Goal: Task Accomplishment & Management: Complete application form

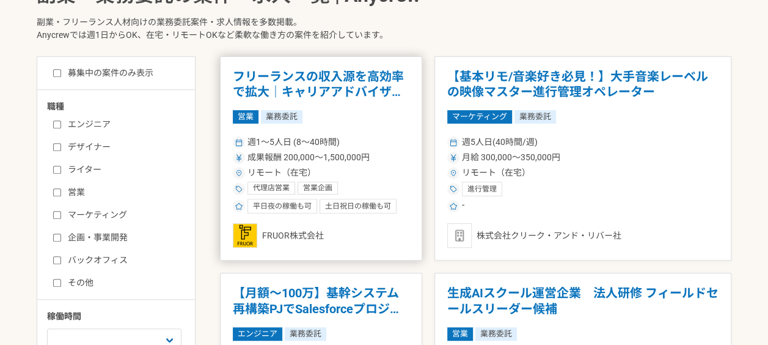
scroll to position [305, 0]
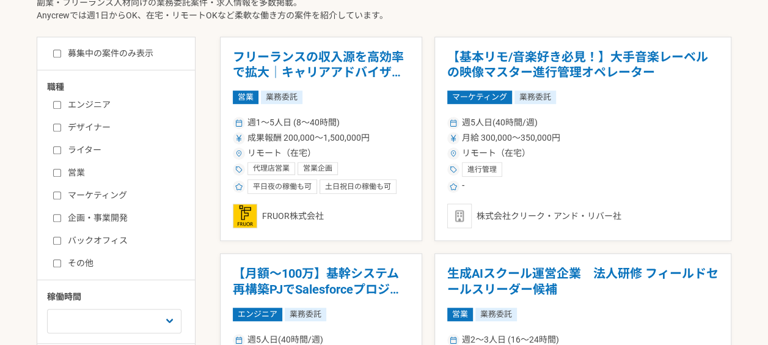
click at [57, 101] on input "エンジニア" at bounding box center [57, 105] width 8 height 8
checkbox input "true"
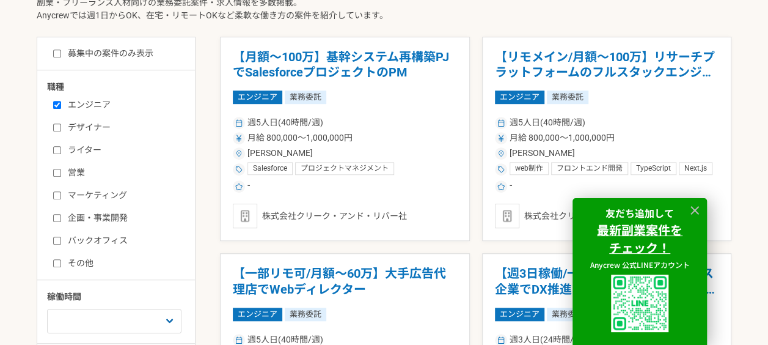
click at [60, 242] on input "バックオフィス" at bounding box center [57, 240] width 8 height 8
checkbox input "true"
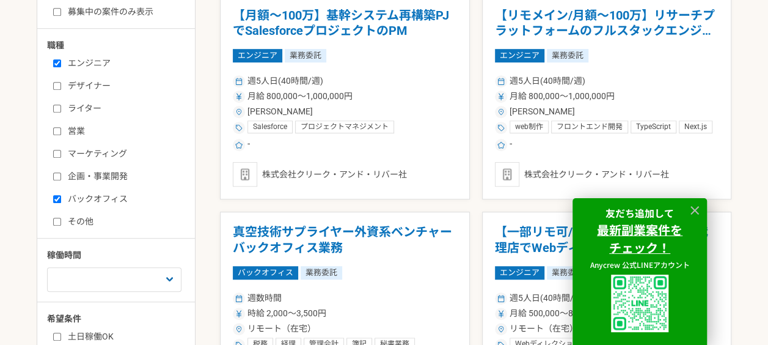
scroll to position [367, 0]
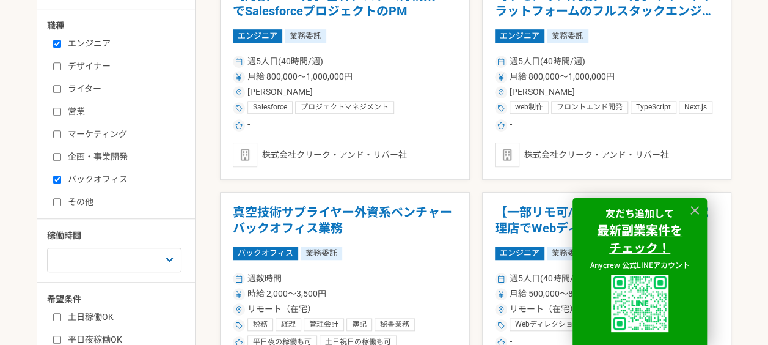
click at [57, 201] on input "その他" at bounding box center [57, 202] width 8 height 8
checkbox input "true"
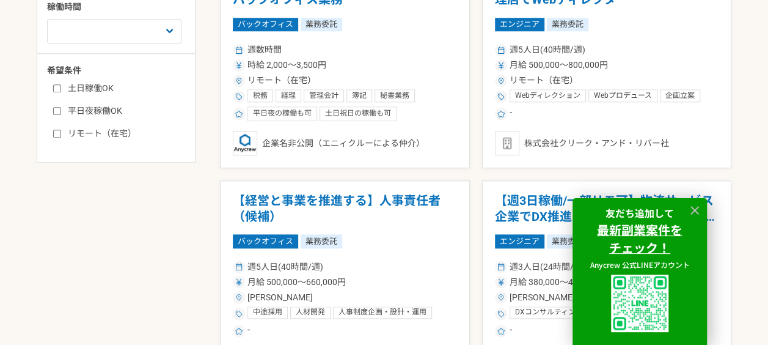
scroll to position [611, 0]
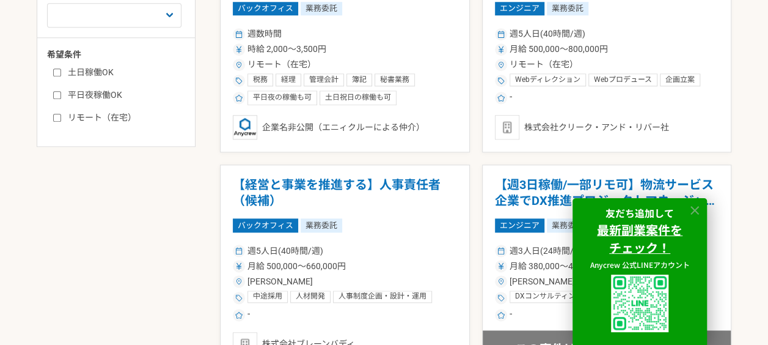
click at [698, 207] on icon at bounding box center [695, 210] width 14 height 14
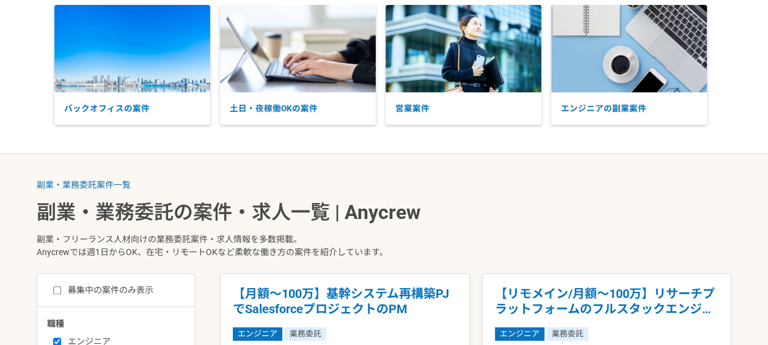
scroll to position [0, 0]
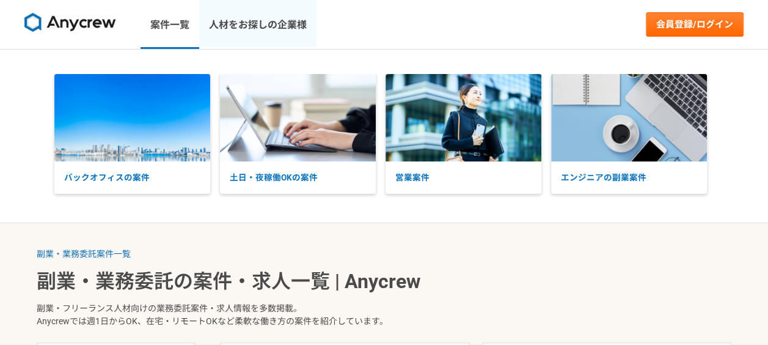
click at [285, 26] on link "人材をお探しの企業様" at bounding box center [257, 24] width 117 height 49
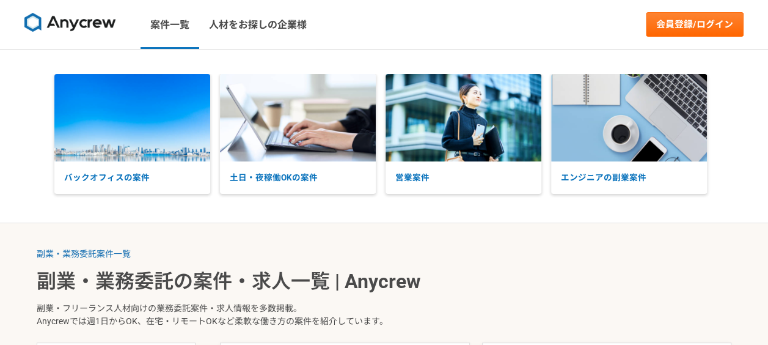
click at [487, 27] on nav "案件一覧 人材をお探しの企業様 会員登録/ログイン" at bounding box center [384, 24] width 768 height 49
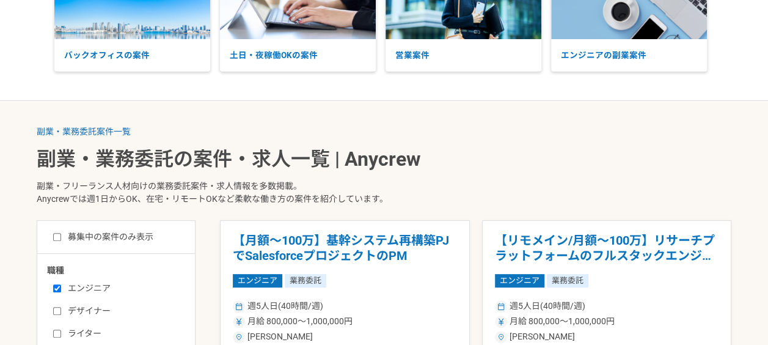
scroll to position [61, 0]
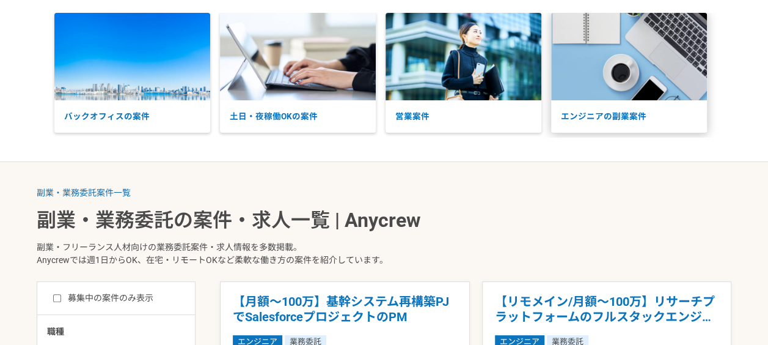
click at [596, 112] on p "エンジニアの副業案件" at bounding box center [629, 116] width 156 height 32
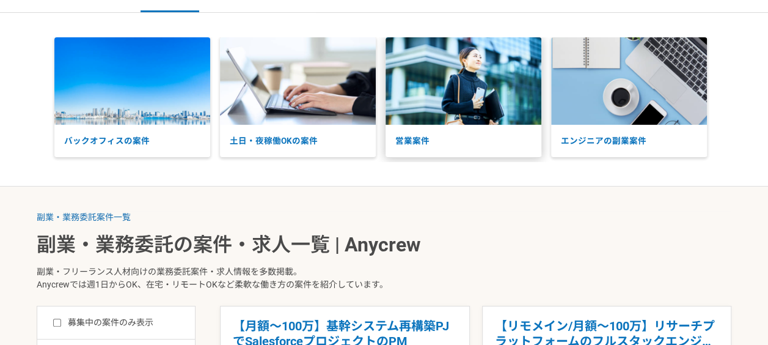
scroll to position [0, 0]
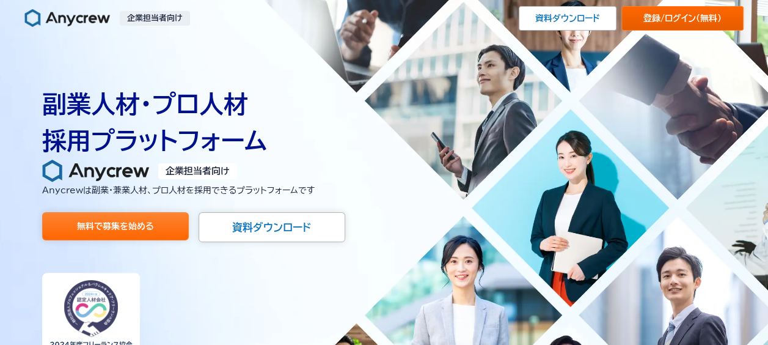
click at [665, 16] on link "登録/ログイン （無料）" at bounding box center [682, 18] width 122 height 24
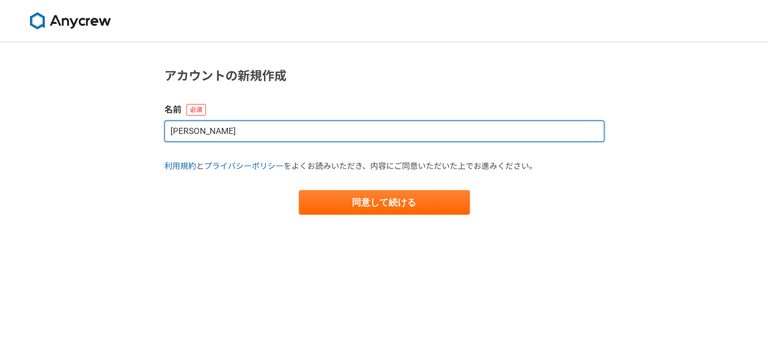
click at [269, 133] on input "Yuki Yamashita" at bounding box center [384, 130] width 440 height 21
click at [208, 135] on input "Yuki Yamashita" at bounding box center [384, 130] width 440 height 21
type input "y"
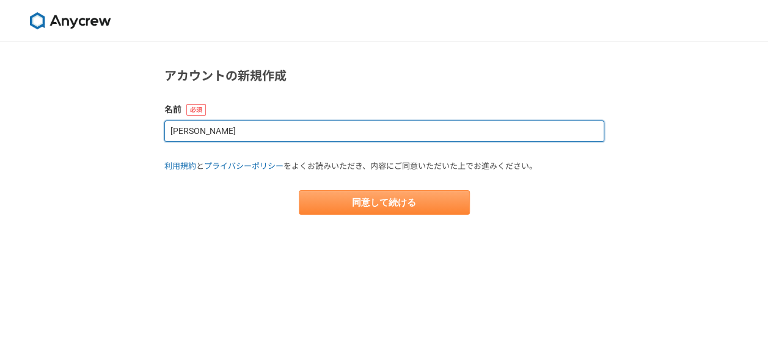
type input "山下　勇己"
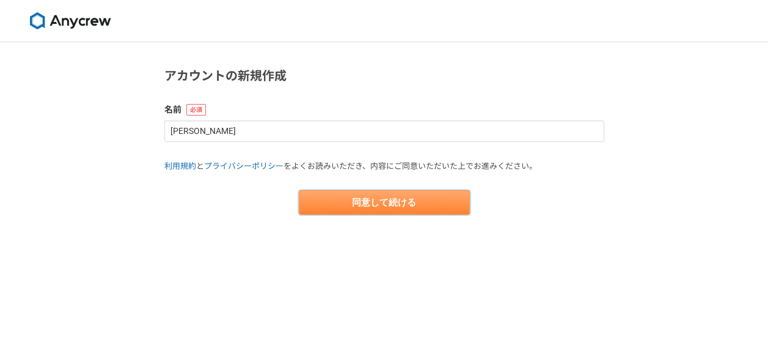
click at [335, 192] on button "同意して続ける" at bounding box center [384, 202] width 171 height 24
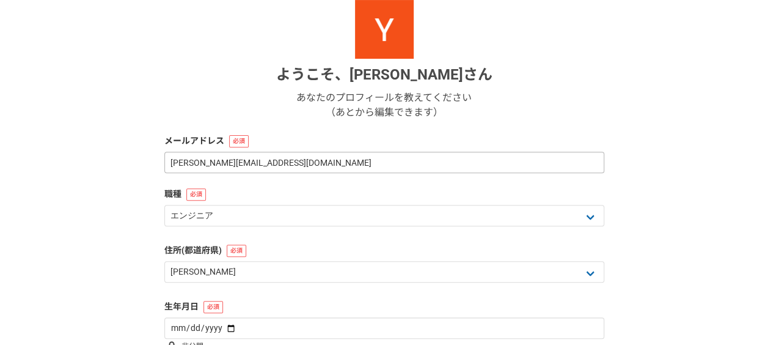
scroll to position [183, 0]
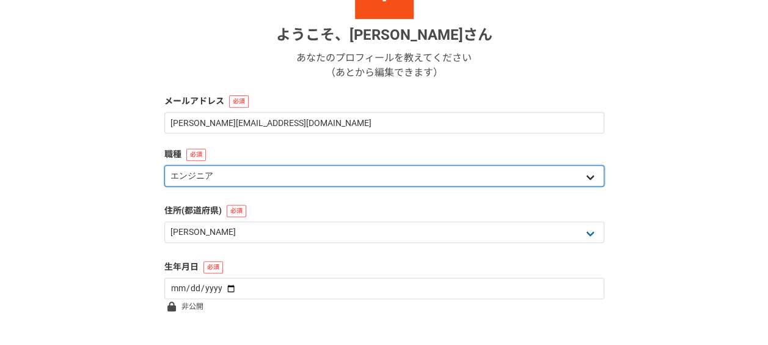
click at [238, 176] on select "エンジニア デザイナー ライター 営業 マーケティング 企画・事業開発 バックオフィス その他" at bounding box center [384, 175] width 440 height 21
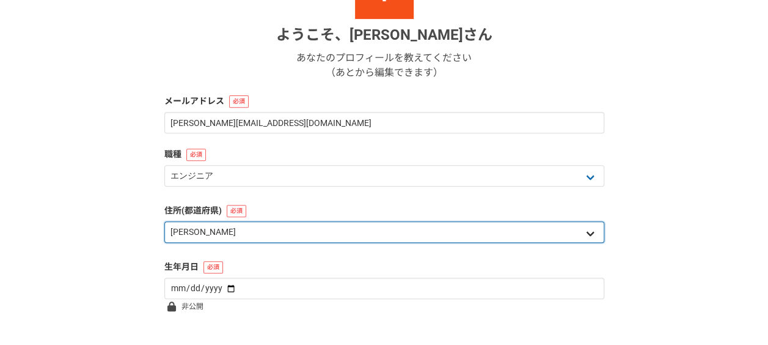
click at [235, 233] on select "北海道 青森県 岩手県 宮城県 秋田県 山形県 福島県 茨城県 栃木県 群馬県 埼玉県 千葉県 東京都 神奈川県 新潟県 富山県 石川県 福井県 山梨県 長野…" at bounding box center [384, 231] width 440 height 21
select select "27"
click at [164, 221] on select "北海道 青森県 岩手県 宮城県 秋田県 山形県 福島県 茨城県 栃木県 群馬県 埼玉県 千葉県 東京都 神奈川県 新潟県 富山県 石川県 福井県 山梨県 長野…" at bounding box center [384, 231] width 440 height 21
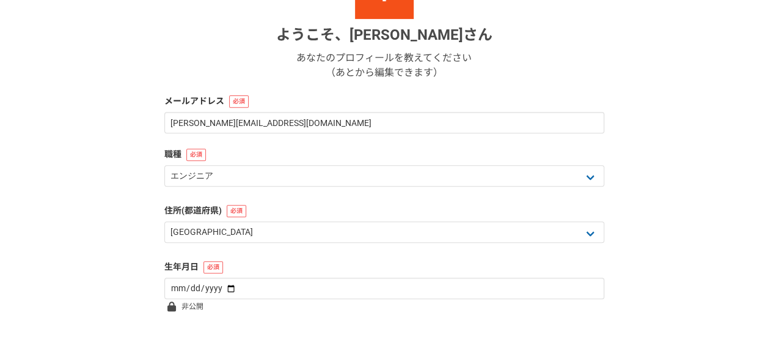
click at [94, 210] on div "1 2 3 4 5 6 基本情報 ようこそ、 山下　勇己 さん あなたのプロフィールを教えてください （あとから編集できます） メールアドレス yamashi…" at bounding box center [384, 142] width 768 height 567
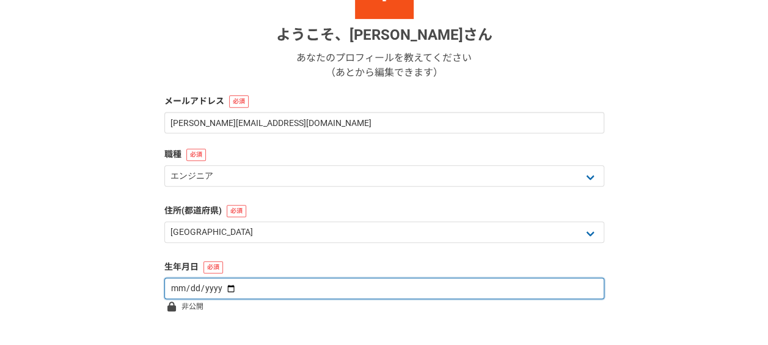
click at [182, 290] on input "date" at bounding box center [384, 287] width 440 height 21
click at [197, 287] on input "date" at bounding box center [384, 287] width 440 height 21
click at [177, 287] on input "date" at bounding box center [384, 287] width 440 height 21
type input "1974-09-16"
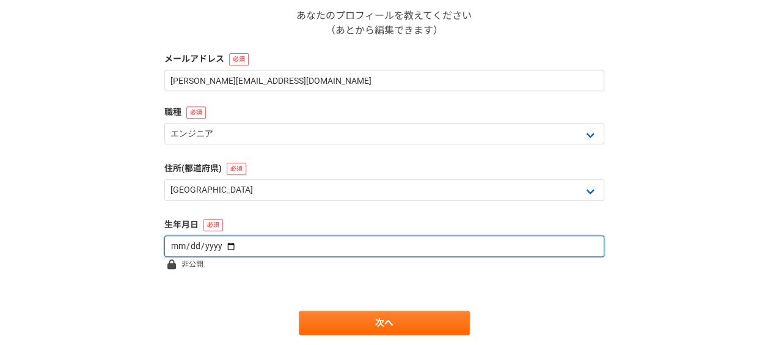
scroll to position [264, 0]
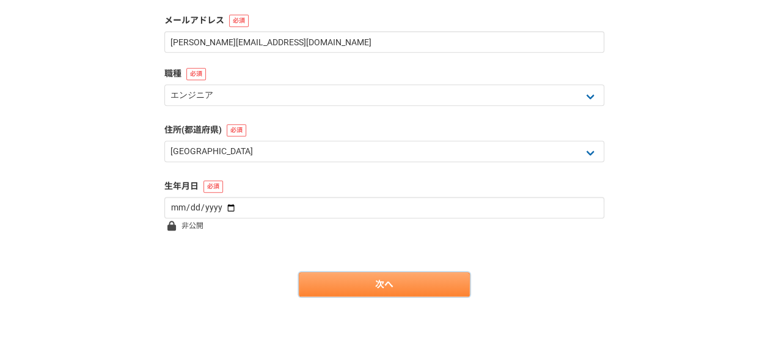
click at [373, 281] on link "次へ" at bounding box center [384, 284] width 171 height 24
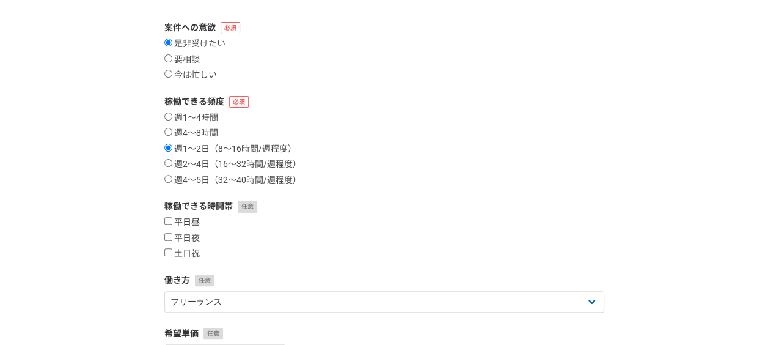
scroll to position [183, 0]
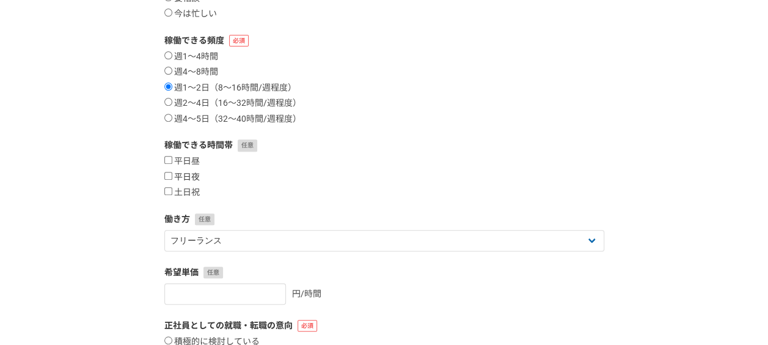
click at [170, 180] on label "平日夜" at bounding box center [181, 177] width 35 height 11
click at [170, 180] on input "平日夜" at bounding box center [168, 176] width 8 height 8
checkbox input "true"
click at [171, 189] on input "土日祝" at bounding box center [168, 191] width 8 height 8
checkbox input "true"
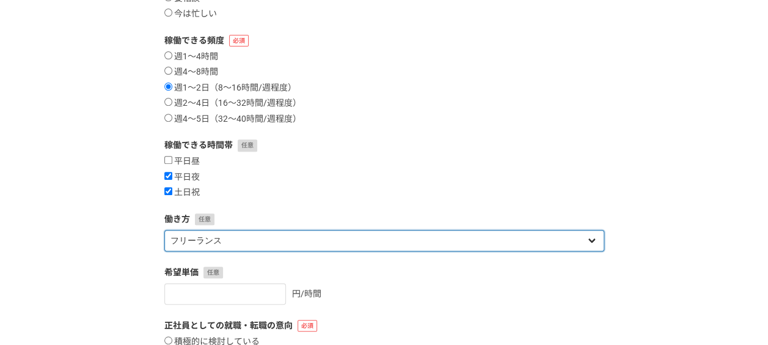
click at [194, 243] on select "フリーランス 副業 その他" at bounding box center [384, 240] width 440 height 21
select select "sidejob"
click at [164, 230] on select "フリーランス 副業 その他" at bounding box center [384, 240] width 440 height 21
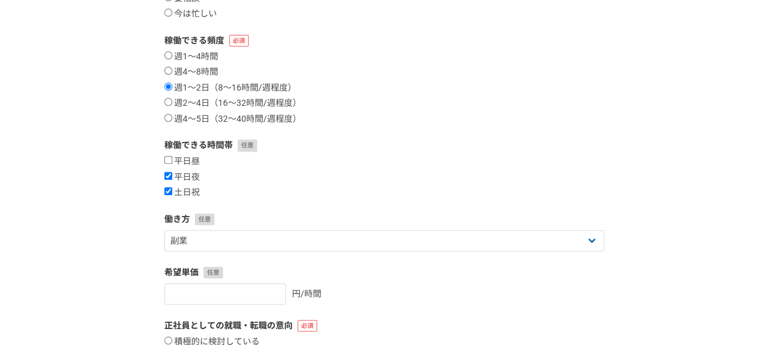
click at [87, 269] on div "1 2 3 4 5 6 案件への意欲・稼働頻度 案件への意欲 是非受けたい 要相談 今は忙しい 稼働できる頻度 週1〜4時間 週4〜8時間 週1〜2日（8〜1…" at bounding box center [384, 181] width 768 height 645
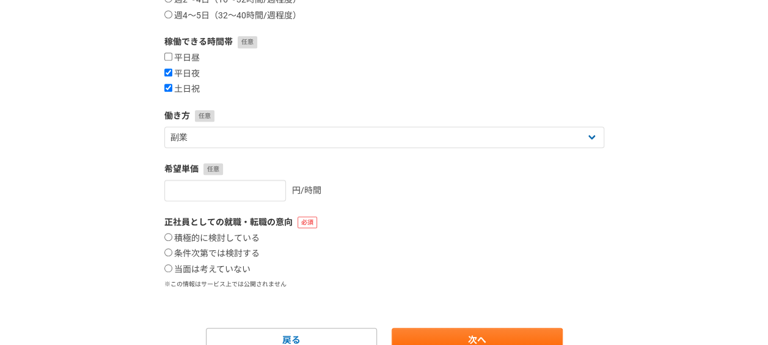
scroll to position [305, 0]
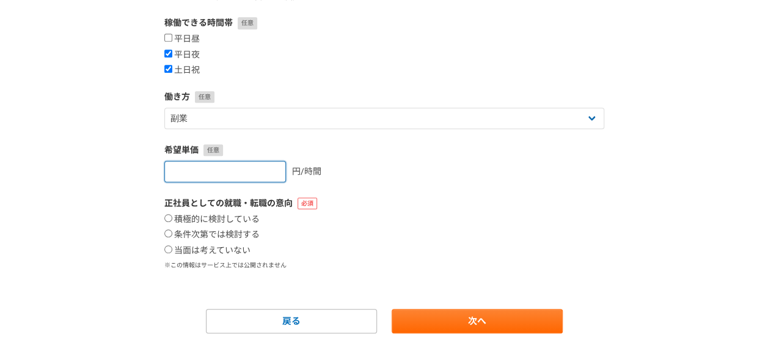
click at [221, 168] on input "number" at bounding box center [225, 171] width 122 height 21
click at [247, 172] on input "number" at bounding box center [225, 171] width 122 height 21
click at [110, 216] on div "1 2 3 4 5 6 案件への意欲・稼働頻度 案件への意欲 是非受けたい 要相談 今は忙しい 稼働できる頻度 週1〜4時間 週4〜8時間 週1〜2日（8〜1…" at bounding box center [384, 59] width 768 height 645
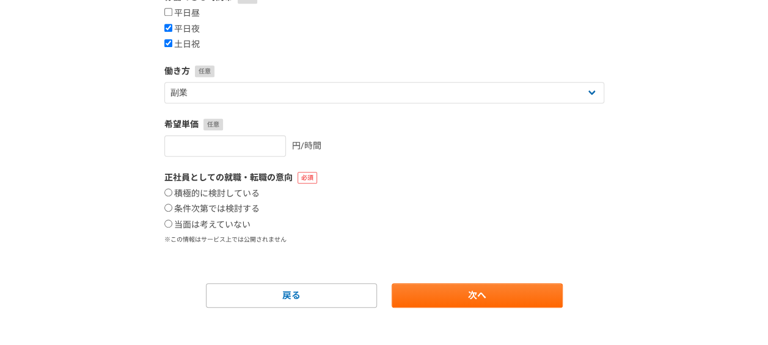
scroll to position [342, 0]
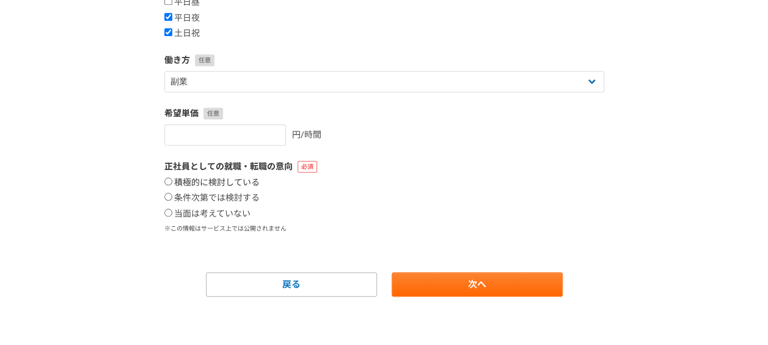
click at [169, 181] on input "積極的に検討している" at bounding box center [168, 181] width 8 height 8
radio input "true"
click at [169, 211] on input "当面は考えていない" at bounding box center [168, 212] width 8 height 8
radio input "true"
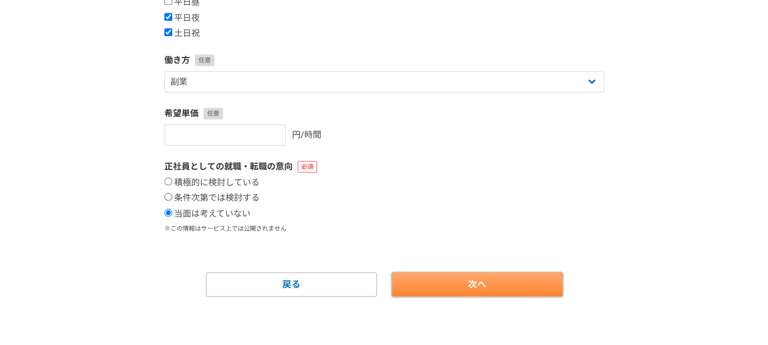
click at [449, 285] on link "次へ" at bounding box center [477, 284] width 171 height 24
select select
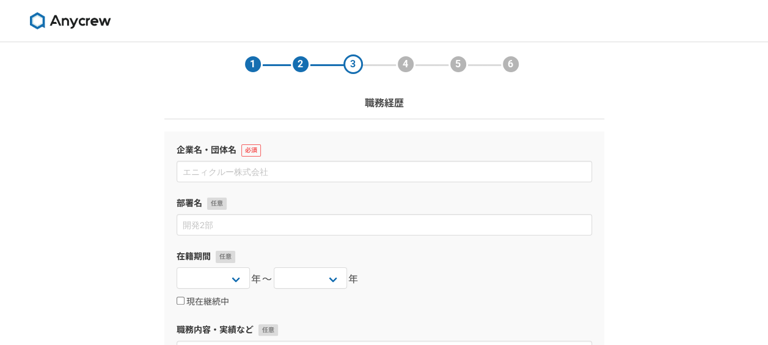
scroll to position [61, 0]
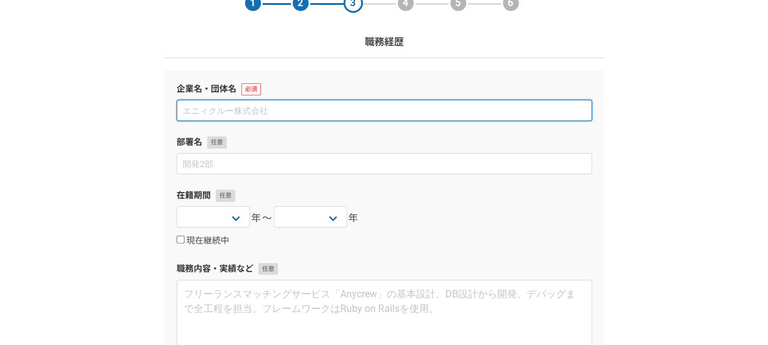
click at [260, 106] on input at bounding box center [384, 110] width 415 height 21
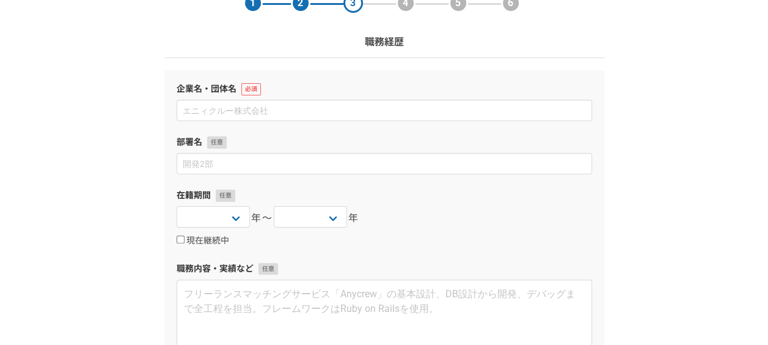
click at [100, 154] on div "1 2 3 4 5 6 職務経歴 企業名・団体名 部署名 在籍期間 2025 2024 2023 2022 2021 2020 2019 2018 2017 …" at bounding box center [384, 259] width 768 height 557
drag, startPoint x: 175, startPoint y: 114, endPoint x: 188, endPoint y: 112, distance: 13.1
click at [176, 114] on div "企業名・団体名 部署名 在籍期間 2025 2024 2023 2022 2021 2020 2019 2018 2017 2016 2015 2014 20…" at bounding box center [384, 231] width 440 height 323
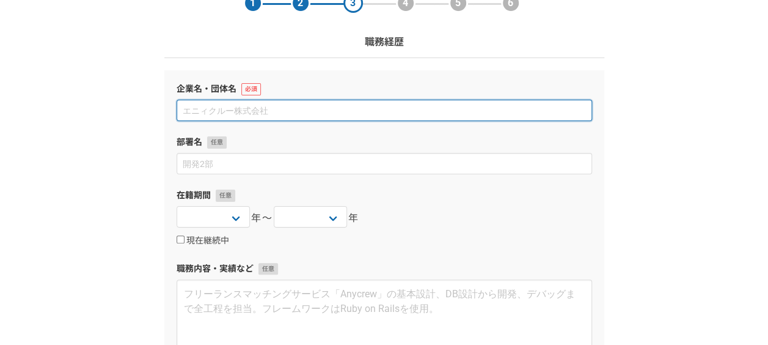
click at [192, 111] on input at bounding box center [384, 110] width 415 height 21
type input "p"
type input "パーソルホールディングス株式会社"
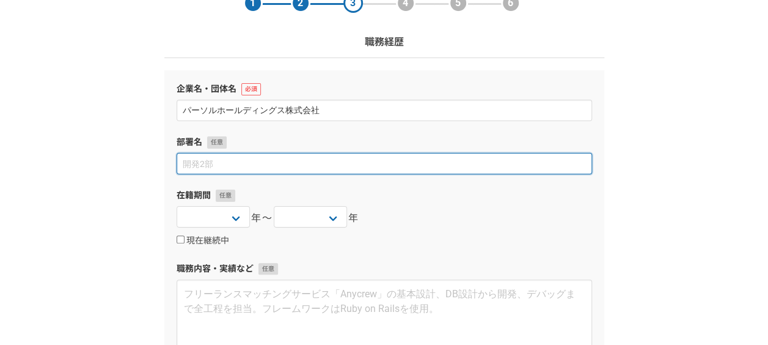
click at [194, 166] on input at bounding box center [384, 163] width 415 height 21
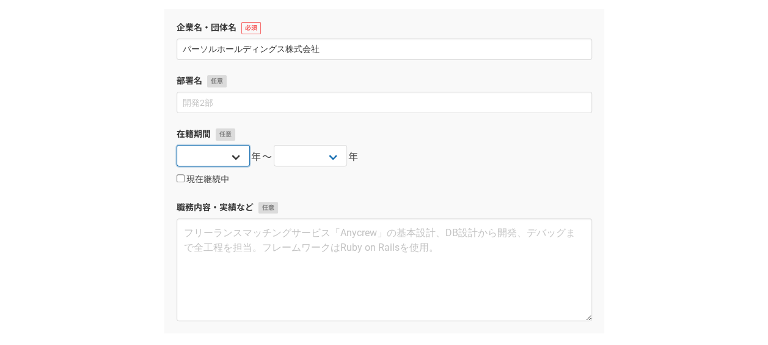
click at [200, 148] on select "2025 2024 2023 2022 2021 2020 2019 2018 2017 2016 2015 2014 2013 2012 2011 2010…" at bounding box center [213, 155] width 73 height 21
select select "2024"
click at [177, 145] on select "2025 2024 2023 2022 2021 2020 2019 2018 2017 2016 2015 2014 2013 2012 2011 2010…" at bounding box center [213, 155] width 73 height 21
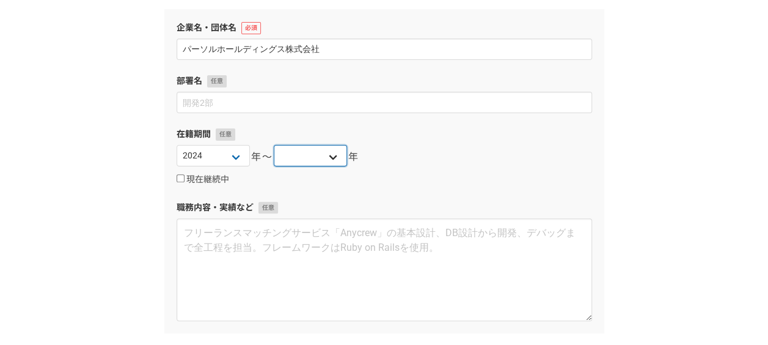
click at [310, 154] on select "2025 2024 2023 2022 2021 2020 2019 2018 2017 2016 2015 2014 2013 2012 2011 2010…" at bounding box center [310, 155] width 73 height 21
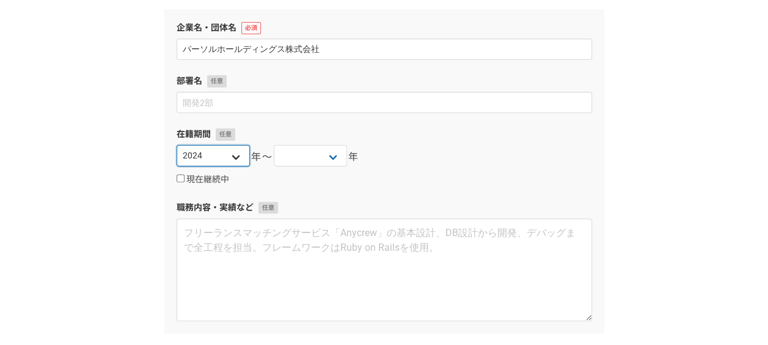
drag, startPoint x: 235, startPoint y: 156, endPoint x: 242, endPoint y: 156, distance: 7.4
click at [235, 156] on select "2025 2024 2023 2022 2021 2020 2019 2018 2017 2016 2015 2014 2013 2012 2011 2010…" at bounding box center [213, 155] width 73 height 21
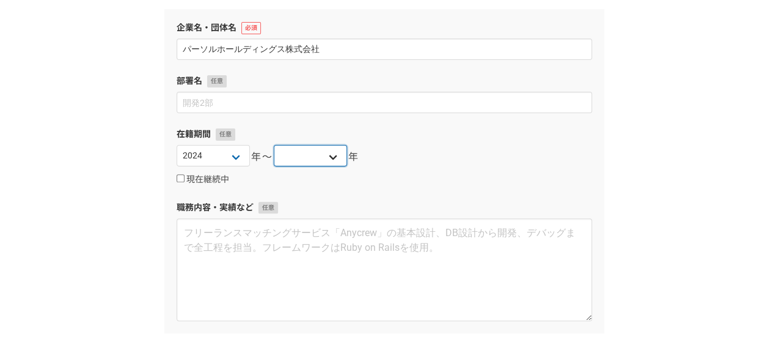
click at [300, 153] on select "2025 2024 2023 2022 2021 2020 2019 2018 2017 2016 2015 2014 2013 2012 2011 2010…" at bounding box center [310, 155] width 73 height 21
select select "2025"
click at [274, 145] on select "2025 2024 2023 2022 2021 2020 2019 2018 2017 2016 2015 2014 2013 2012 2011 2010…" at bounding box center [310, 155] width 73 height 21
click at [124, 197] on div "1 2 3 4 5 6 職務経歴 企業名・団体名 パーソルホールディングス株式会社 部署名 在籍期間 2025 2024 2023 2022 2021 202…" at bounding box center [384, 198] width 768 height 557
click at [177, 177] on input "現在継続中" at bounding box center [181, 178] width 8 height 8
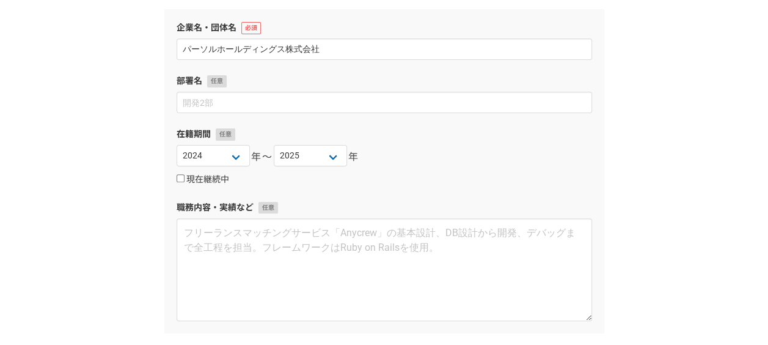
checkbox input "true"
click at [120, 237] on div "1 2 3 4 5 6 職務経歴 企業名・団体名 パーソルホールディングス株式会社 部署名 在籍期間 2025 2024 2023 2022 2021 202…" at bounding box center [384, 198] width 768 height 557
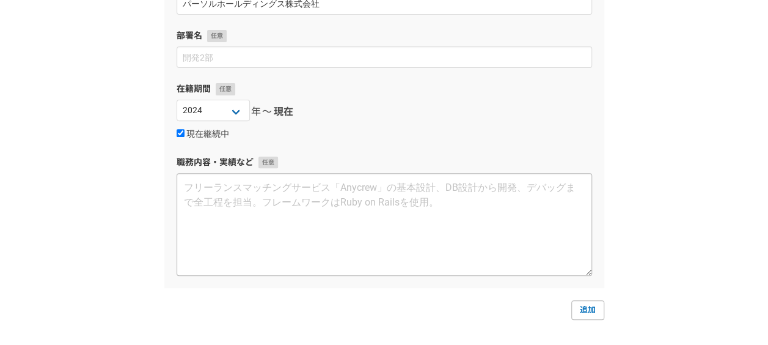
scroll to position [183, 0]
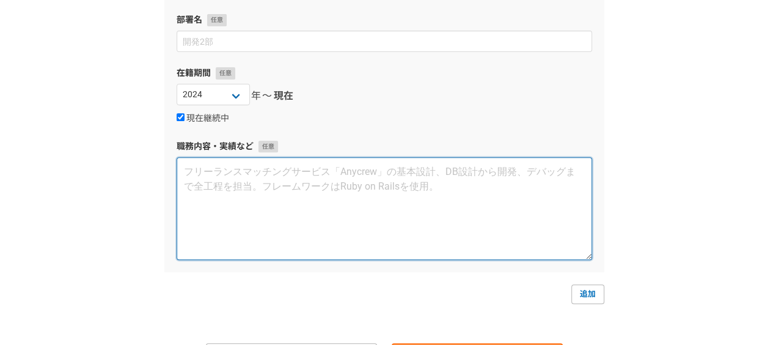
click at [211, 211] on textarea at bounding box center [384, 208] width 415 height 103
type textarea "組"
type textarea "エ"
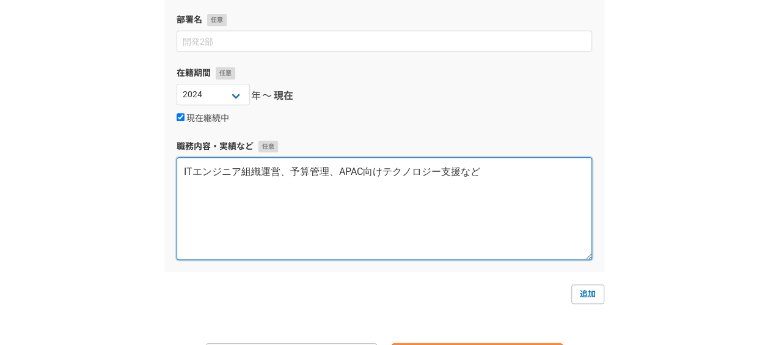
click at [257, 174] on textarea "ITエンジニア組織運営、予算管理、APAC向けテクノロジー支援など" at bounding box center [384, 208] width 415 height 103
click at [186, 171] on textarea "ITエンジニア組織運営、予算管理、APAC向けテクノロジー支援など" at bounding box center [384, 208] width 415 height 103
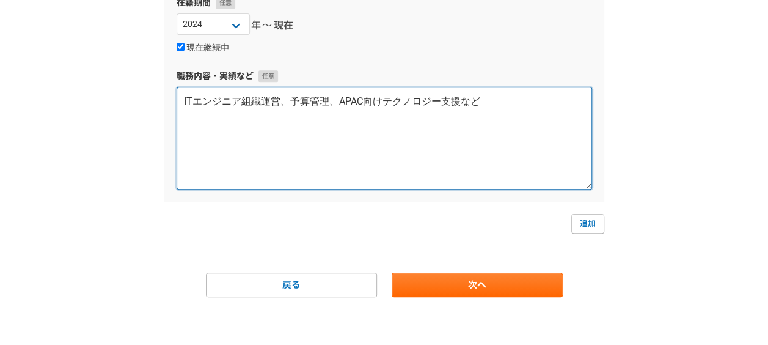
scroll to position [254, 0]
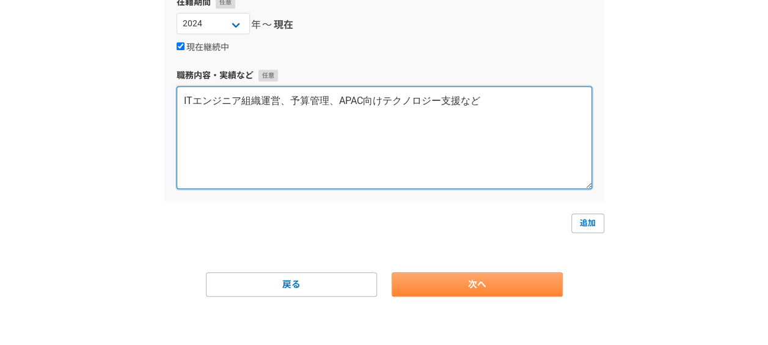
type textarea "ITエンジニア組織運営、予算管理、APAC向けテクノロジー支援など"
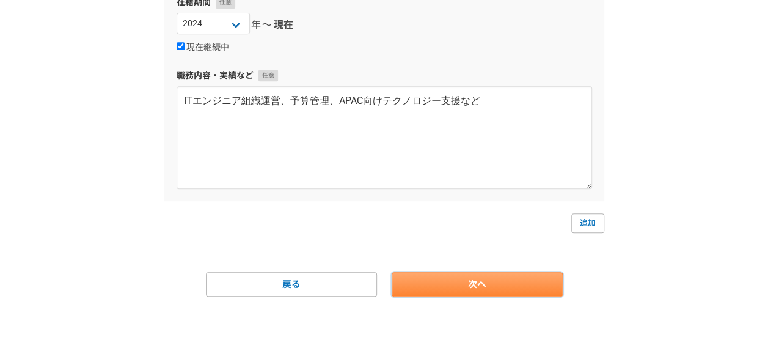
click at [514, 272] on link "次へ" at bounding box center [477, 284] width 171 height 24
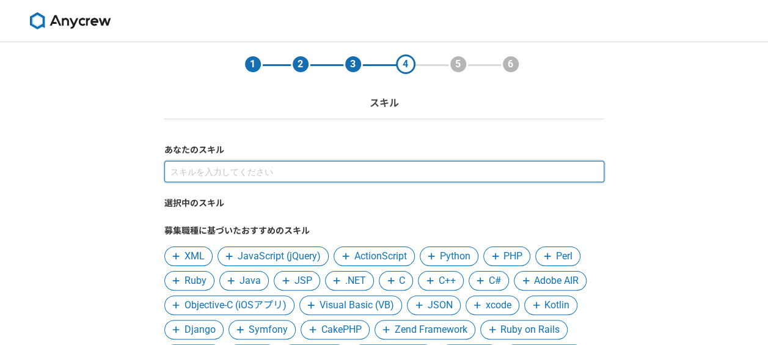
click at [248, 171] on input at bounding box center [384, 171] width 440 height 21
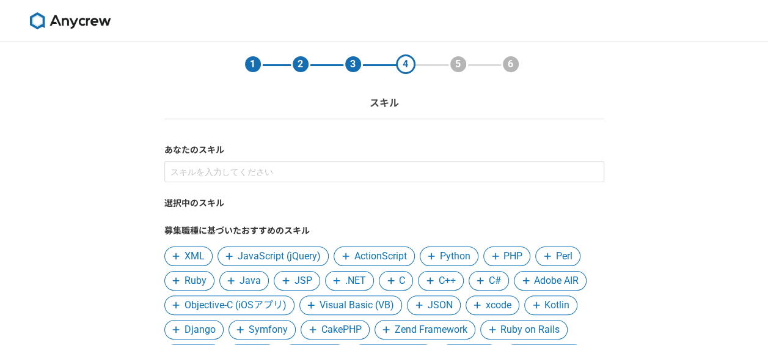
click at [95, 180] on div "1 2 3 4 5 6 スキル あなたのスキル 選択中のスキル 募集職種に基づいたおすすめのスキル XML JavaScript (jQuery) Actio…" at bounding box center [384, 295] width 768 height 507
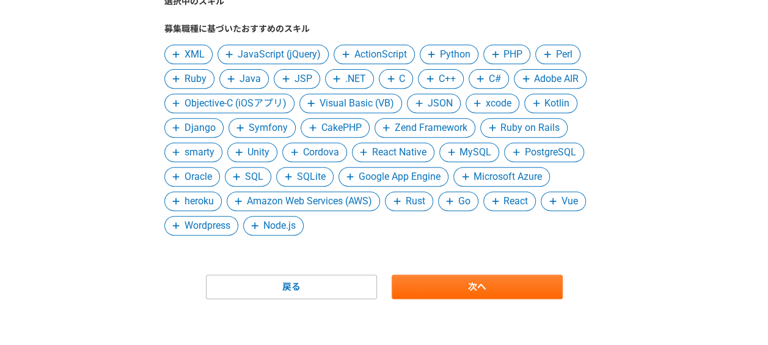
scroll to position [204, 0]
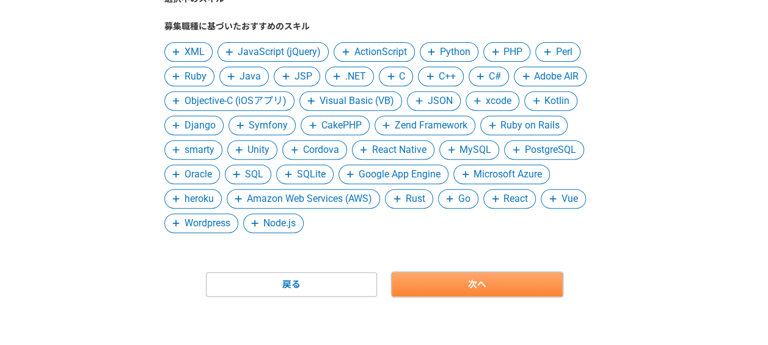
click at [445, 272] on link "次へ" at bounding box center [477, 284] width 171 height 24
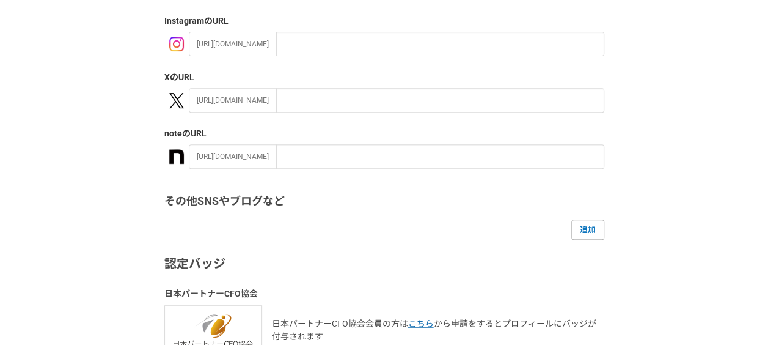
scroll to position [0, 0]
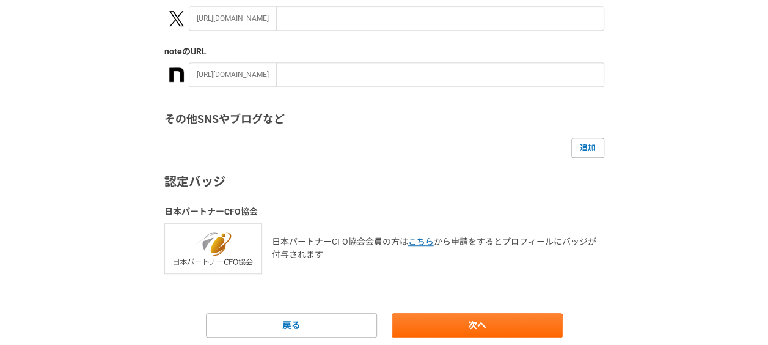
scroll to position [305, 0]
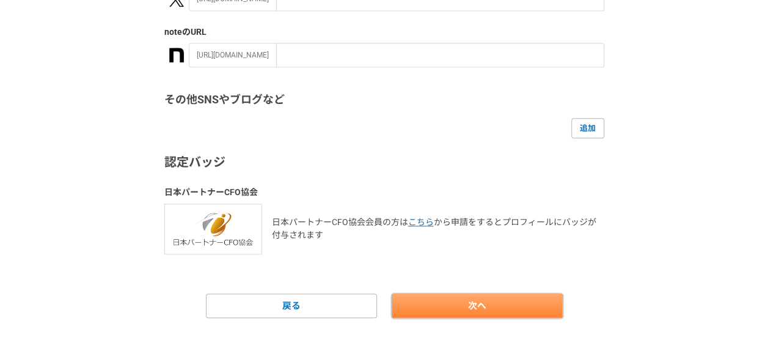
click at [464, 296] on link "次へ" at bounding box center [477, 305] width 171 height 24
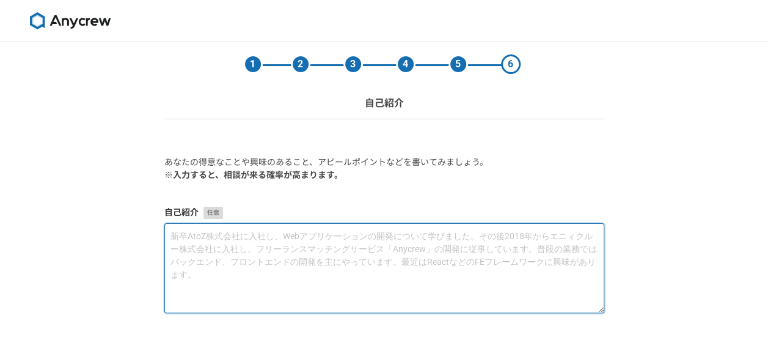
click at [431, 258] on textarea at bounding box center [384, 268] width 440 height 90
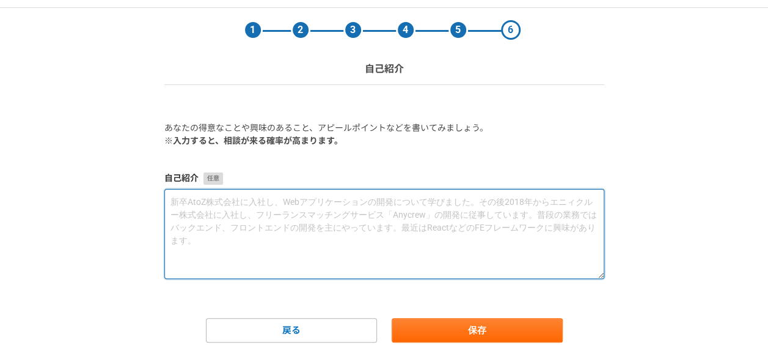
scroll to position [61, 0]
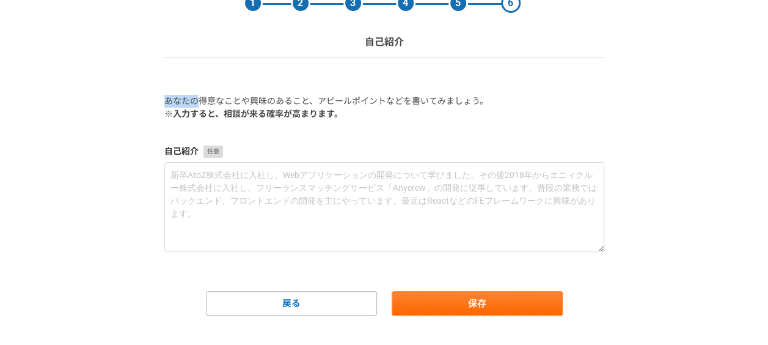
drag, startPoint x: 166, startPoint y: 100, endPoint x: 197, endPoint y: 100, distance: 31.2
click at [197, 100] on p "あなたの得意なことや興味のあること、アピールポイントなどを書いてみましょう。" at bounding box center [384, 101] width 440 height 13
drag, startPoint x: 197, startPoint y: 100, endPoint x: 241, endPoint y: 106, distance: 44.4
click at [241, 106] on p "あなたの得意なことや興味のあること、アピールポイントなどを書いてみましょう。" at bounding box center [384, 101] width 440 height 13
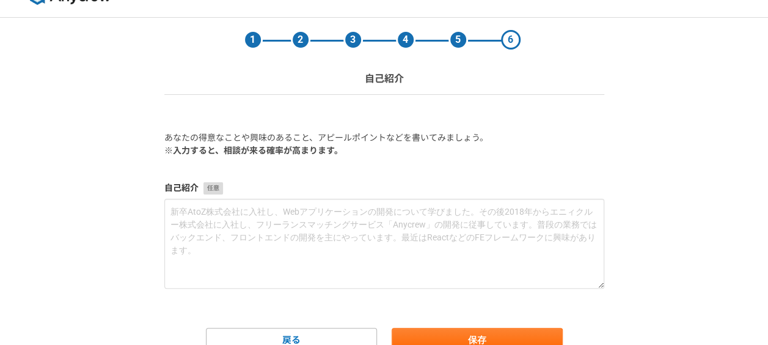
scroll to position [0, 0]
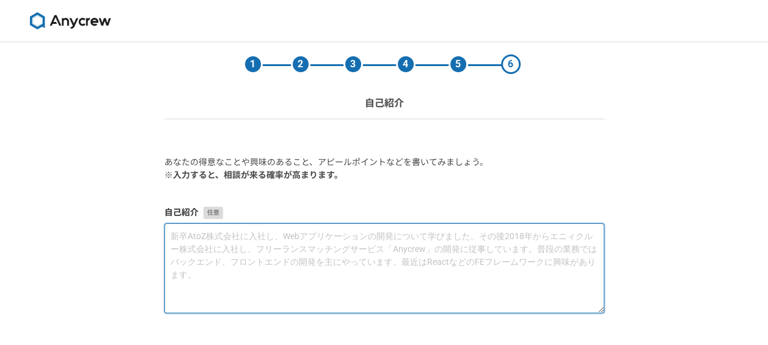
click at [230, 249] on textarea at bounding box center [384, 268] width 440 height 90
click at [264, 230] on textarea at bounding box center [384, 268] width 440 height 90
click at [260, 241] on textarea at bounding box center [384, 268] width 440 height 90
paste textarea "システム開発会社にて、システム開発・導入プロジェクトに参画し、プロジェクトマネジメントを中心に経験を積み重ねて参りました。その後は事業会社（空港運営会社、製造…"
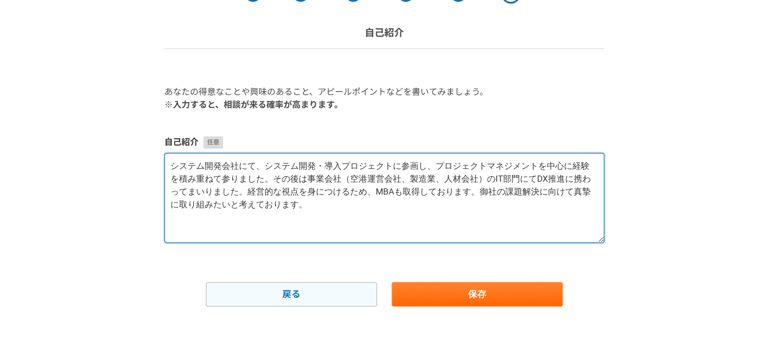
scroll to position [80, 0]
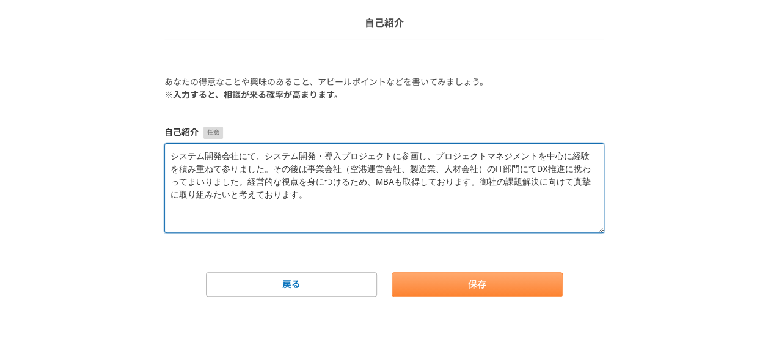
type textarea "システム開発会社にて、システム開発・導入プロジェクトに参画し、プロジェクトマネジメントを中心に経験を積み重ねて参りました。その後は事業会社（空港運営会社、製造…"
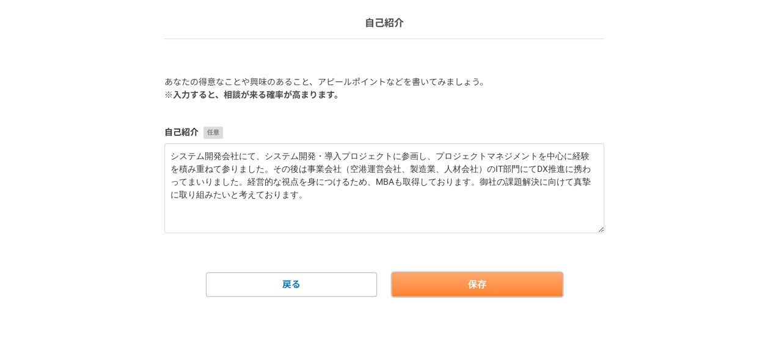
click at [435, 283] on button "保存" at bounding box center [477, 284] width 171 height 24
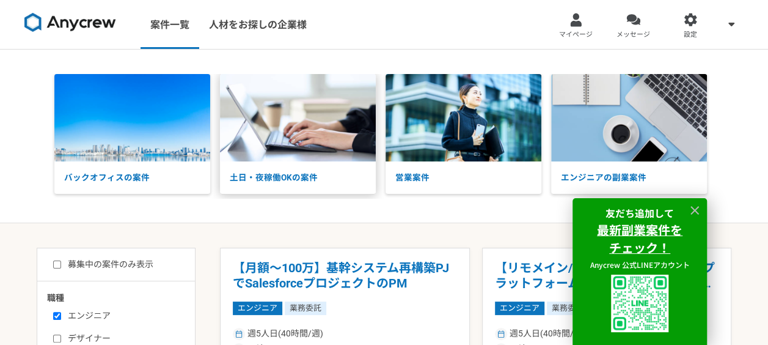
click at [252, 176] on p "土日・夜稼働OKの案件" at bounding box center [298, 177] width 156 height 32
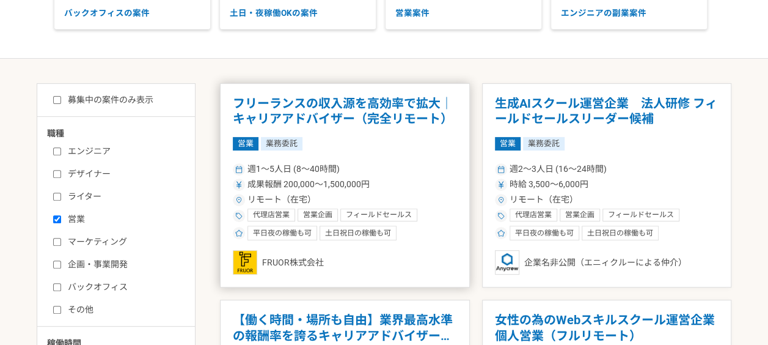
scroll to position [183, 0]
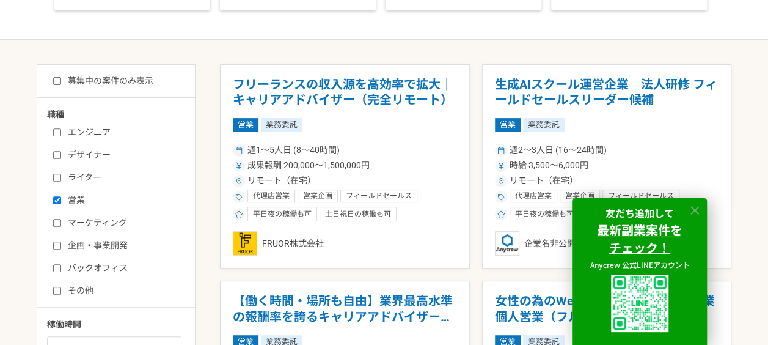
click at [695, 206] on icon at bounding box center [695, 210] width 14 height 14
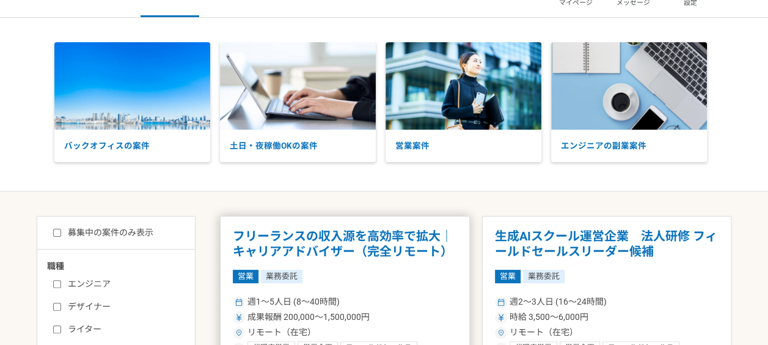
scroll to position [244, 0]
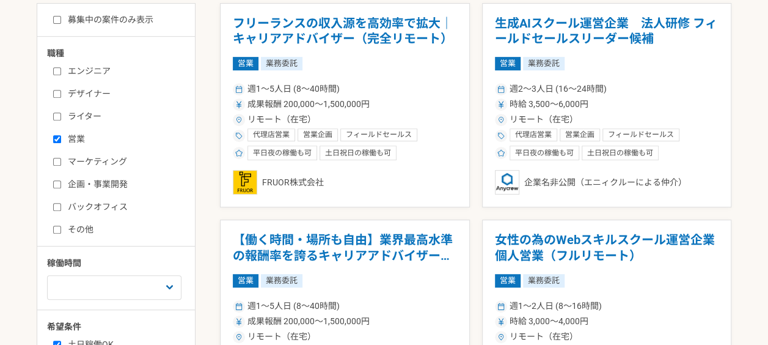
click at [64, 17] on label "募集中の案件のみ表示" at bounding box center [103, 19] width 100 height 13
click at [61, 17] on input "募集中の案件のみ表示" at bounding box center [57, 20] width 8 height 8
checkbox input "true"
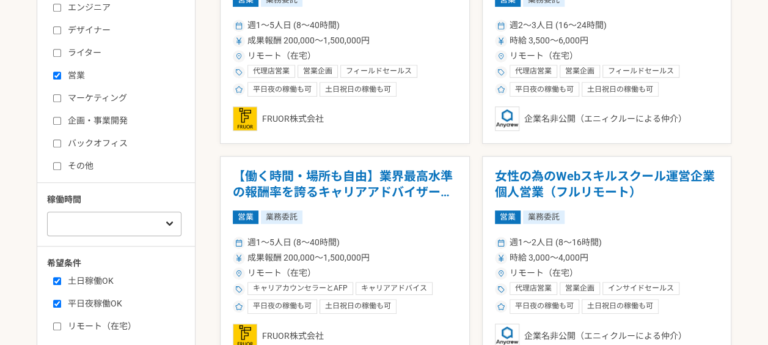
scroll to position [244, 0]
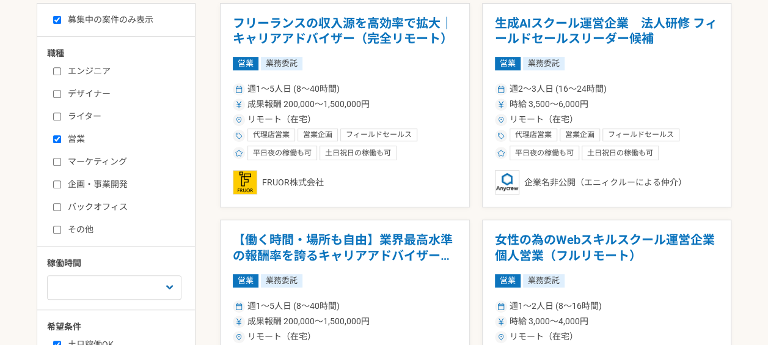
click at [55, 138] on input "営業" at bounding box center [57, 139] width 8 height 8
checkbox input "false"
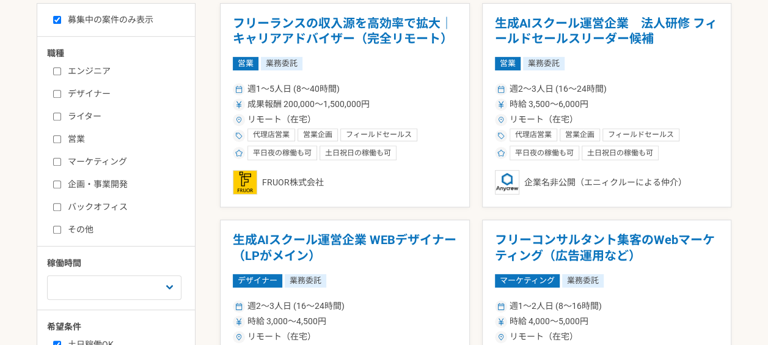
click at [54, 73] on input "エンジニア" at bounding box center [57, 71] width 8 height 8
checkbox input "true"
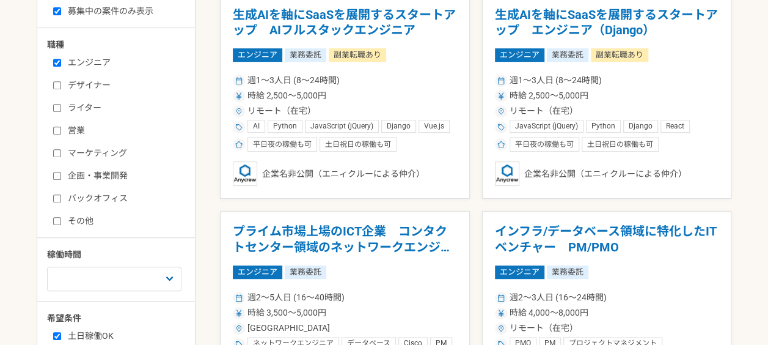
scroll to position [305, 0]
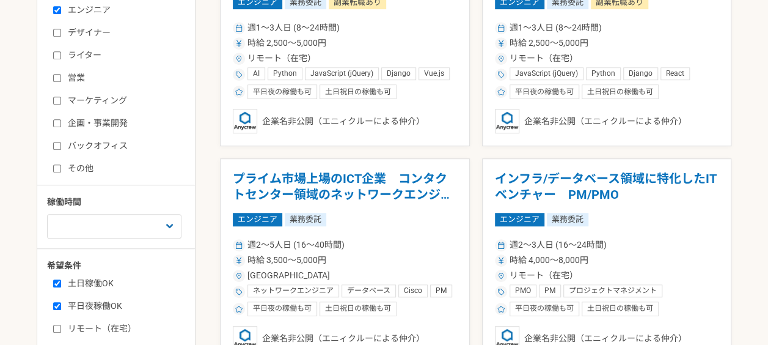
click at [56, 145] on input "バックオフィス" at bounding box center [57, 146] width 8 height 8
checkbox input "true"
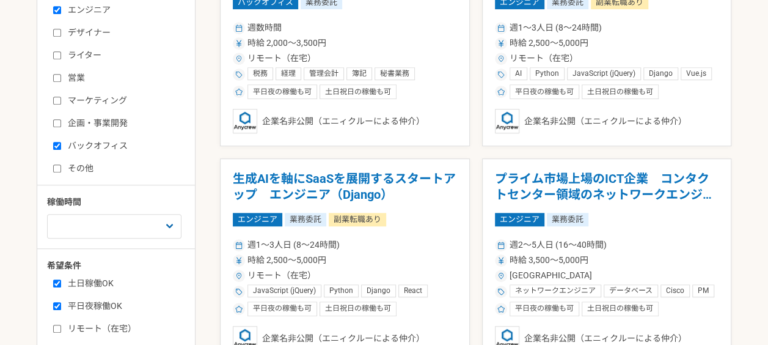
click at [56, 117] on label "企画・事業開発" at bounding box center [123, 123] width 141 height 13
click at [56, 119] on input "企画・事業開発" at bounding box center [57, 123] width 8 height 8
checkbox input "true"
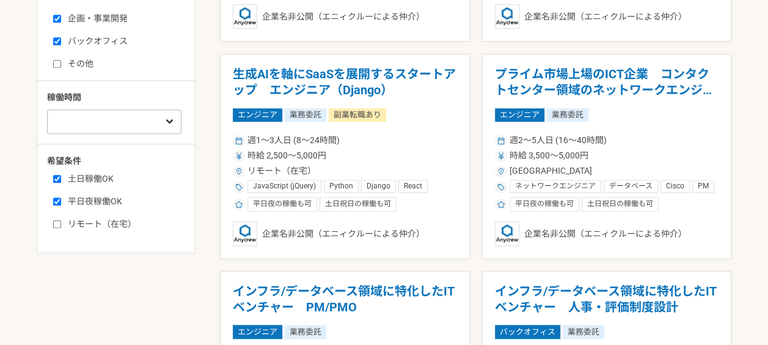
scroll to position [428, 0]
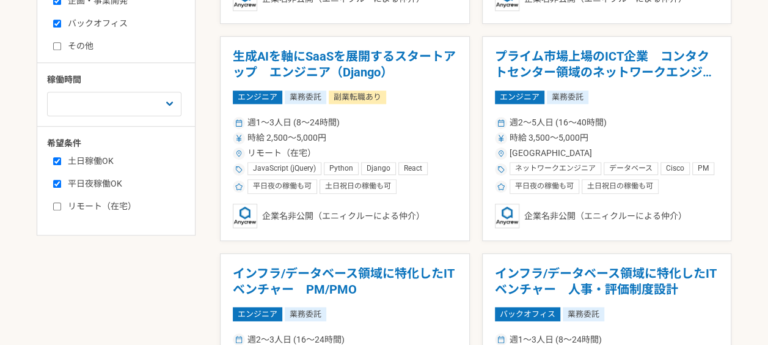
click at [59, 205] on input "リモート（在宅）" at bounding box center [57, 206] width 8 height 8
checkbox input "true"
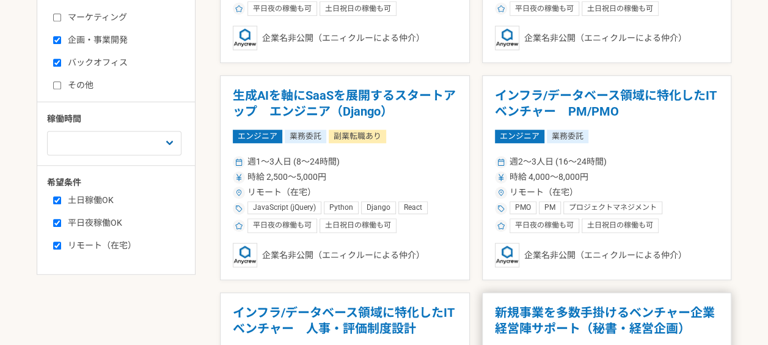
scroll to position [266, 0]
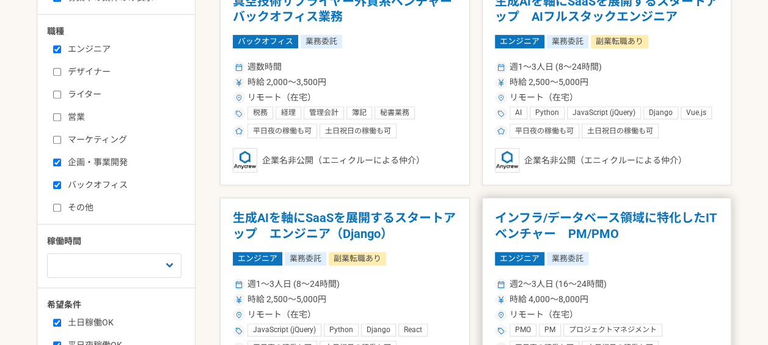
click at [555, 214] on h1 "インフラ/データベース領域に特化したITベンチャー　PM/PMO" at bounding box center [607, 225] width 224 height 31
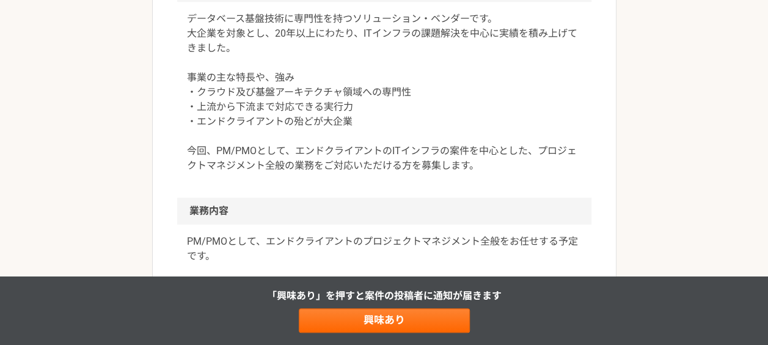
scroll to position [428, 0]
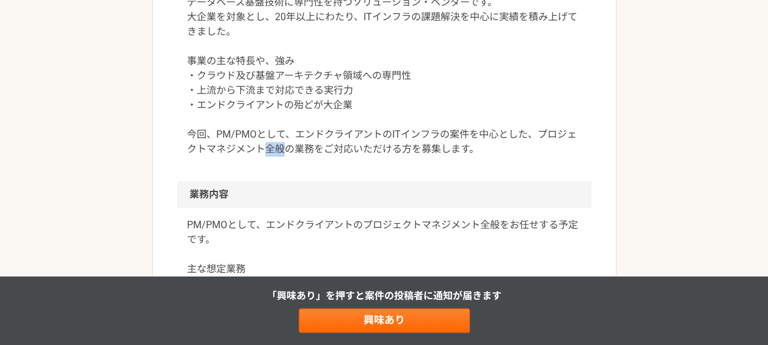
drag, startPoint x: 266, startPoint y: 148, endPoint x: 281, endPoint y: 148, distance: 15.3
click at [281, 148] on p "データベース基盤技術に専門性を持つソリューション・ベンダーです。 大企業を対象とし、20年以上にわたり、ITインフラの課題解決を中心に実績を積み上げてきました…" at bounding box center [384, 75] width 395 height 161
drag, startPoint x: 281, startPoint y: 148, endPoint x: 227, endPoint y: 148, distance: 53.8
click at [227, 148] on p "データベース基盤技術に専門性を持つソリューション・ベンダーです。 大企業を対象とし、20年以上にわたり、ITインフラの課題解決を中心に実績を積み上げてきました…" at bounding box center [384, 75] width 395 height 161
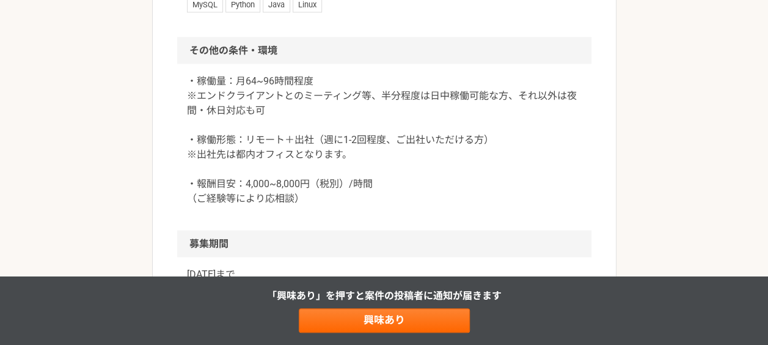
scroll to position [1161, 0]
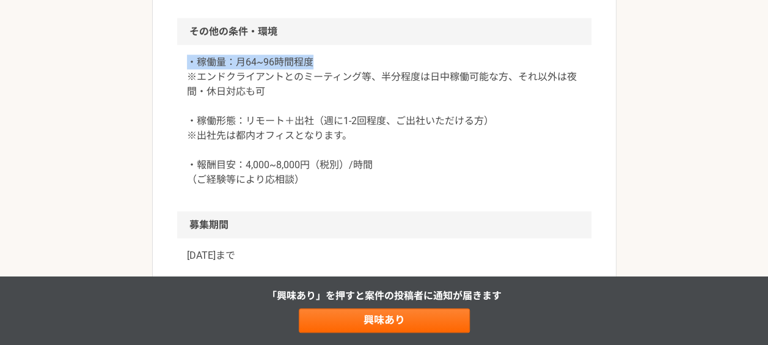
drag, startPoint x: 182, startPoint y: 56, endPoint x: 320, endPoint y: 59, distance: 138.1
click at [320, 59] on div "・稼働量：月64~96時間程度 ※エンドクライアントとのミーティング等、半分程度は日中稼働可能な方、それ以外は夜間・休日対応も可 ・稼働形態：リモート＋出社（…" at bounding box center [384, 128] width 414 height 166
drag, startPoint x: 244, startPoint y: 163, endPoint x: 269, endPoint y: 160, distance: 24.6
click at [269, 160] on p "・稼働量：月64~96時間程度 ※エンドクライアントとのミーティング等、半分程度は日中稼働可能な方、それ以外は夜間・休日対応も可 ・稼働形態：リモート＋出社（…" at bounding box center [384, 121] width 395 height 132
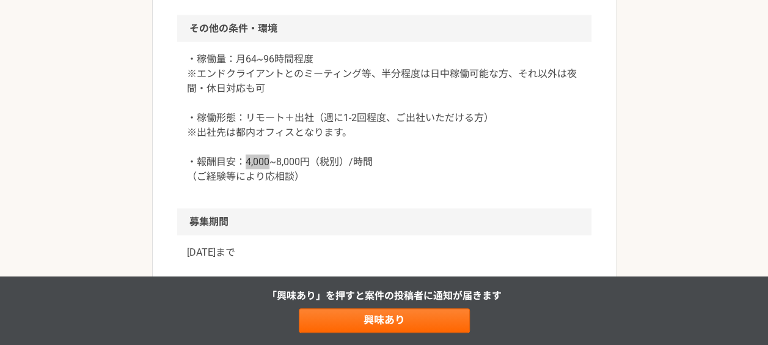
scroll to position [1100, 0]
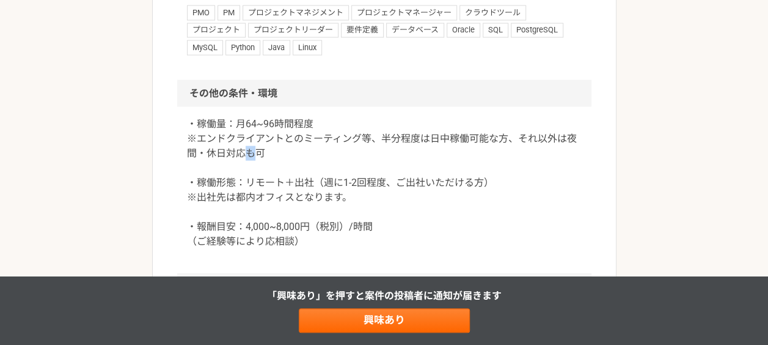
drag, startPoint x: 247, startPoint y: 145, endPoint x: 255, endPoint y: 147, distance: 8.2
click at [255, 147] on p "・稼働量：月64~96時間程度 ※エンドクライアントとのミーティング等、半分程度は日中稼働可能な方、それ以外は夜間・休日対応も可 ・稼働形態：リモート＋出社（…" at bounding box center [384, 182] width 395 height 132
drag, startPoint x: 255, startPoint y: 147, endPoint x: 254, endPoint y: 118, distance: 28.7
click at [254, 118] on p "・稼働量：月64~96時間程度 ※エンドクライアントとのミーティング等、半分程度は日中稼働可能な方、それ以外は夜間・休日対応も可 ・稼働形態：リモート＋出社（…" at bounding box center [384, 182] width 395 height 132
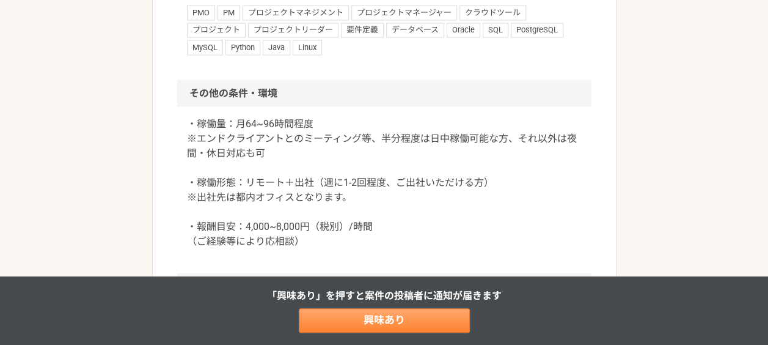
click at [349, 309] on link "興味あり" at bounding box center [384, 320] width 171 height 24
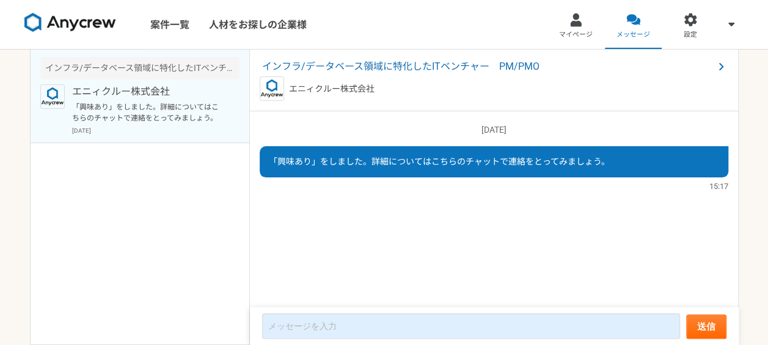
click at [346, 86] on p "エニィクルー株式会社" at bounding box center [332, 88] width 86 height 13
click at [324, 211] on div "2025/08/17（日） 「興味あり」をしました。詳細についてはこちらのチャットで連絡をとってみましょう。 15:17" at bounding box center [494, 209] width 489 height 197
click at [122, 93] on p "エニィクルー株式会社" at bounding box center [147, 91] width 151 height 15
click at [135, 110] on p "「興味あり」をしました。詳細についてはこちらのチャットで連絡をとってみましょう。" at bounding box center [147, 112] width 151 height 22
click at [47, 93] on img at bounding box center [52, 96] width 24 height 24
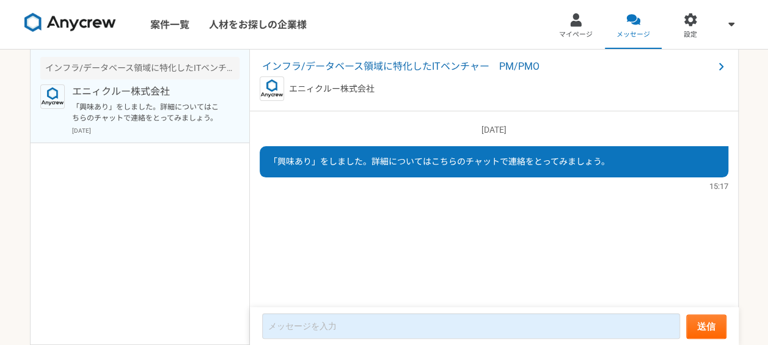
click at [437, 235] on div "2025/08/17（日） 「興味あり」をしました。詳細についてはこちらのチャットで連絡をとってみましょう。 15:17" at bounding box center [494, 209] width 489 height 197
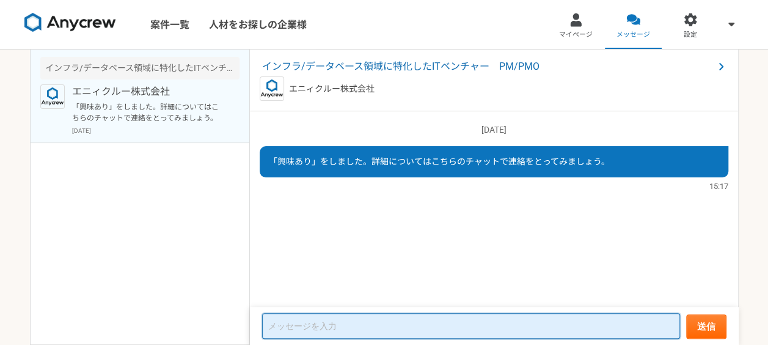
click at [376, 324] on textarea at bounding box center [471, 326] width 418 height 26
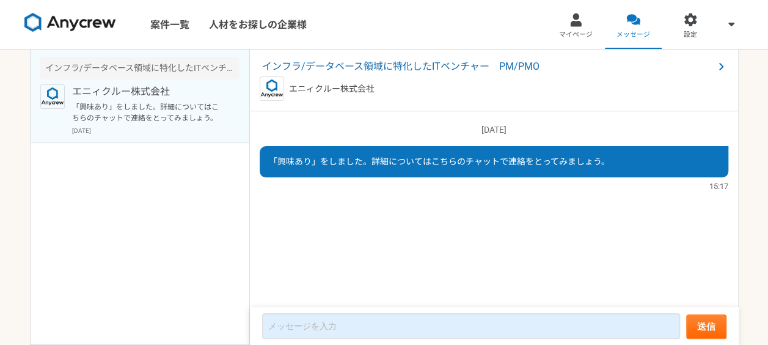
click at [378, 266] on div "2025/08/17（日） 「興味あり」をしました。詳細についてはこちらのチャットで連絡をとってみましょう。 15:17" at bounding box center [494, 209] width 489 height 197
drag, startPoint x: 343, startPoint y: 163, endPoint x: 430, endPoint y: 159, distance: 86.8
click at [430, 159] on span "「興味あり」をしました。詳細についてはこちらのチャットで連絡をとってみましょう。" at bounding box center [439, 161] width 341 height 10
drag, startPoint x: 430, startPoint y: 159, endPoint x: 434, endPoint y: 237, distance: 78.3
click at [434, 237] on div "2025/08/17（日） 「興味あり」をしました。詳細についてはこちらのチャットで連絡をとってみましょう。 15:17" at bounding box center [494, 209] width 489 height 197
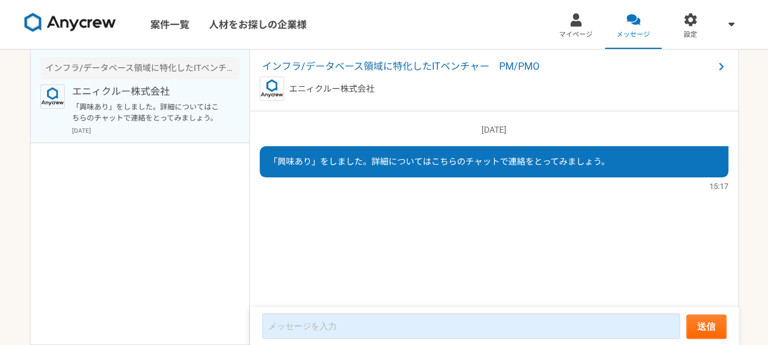
click at [331, 87] on p "エニィクルー株式会社" at bounding box center [332, 88] width 86 height 13
click at [329, 88] on p "エニィクルー株式会社" at bounding box center [332, 88] width 86 height 13
click at [312, 89] on p "エニィクルー株式会社" at bounding box center [332, 88] width 86 height 13
click at [508, 6] on nav "案件一覧 人材をお探しの企業様 マイページ メッセージ 設定" at bounding box center [384, 24] width 768 height 49
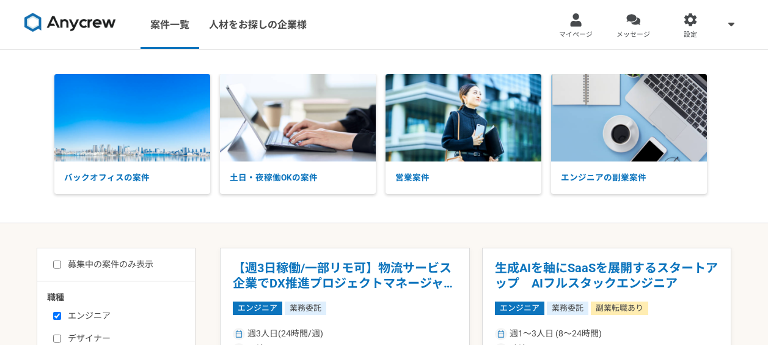
select select "3"
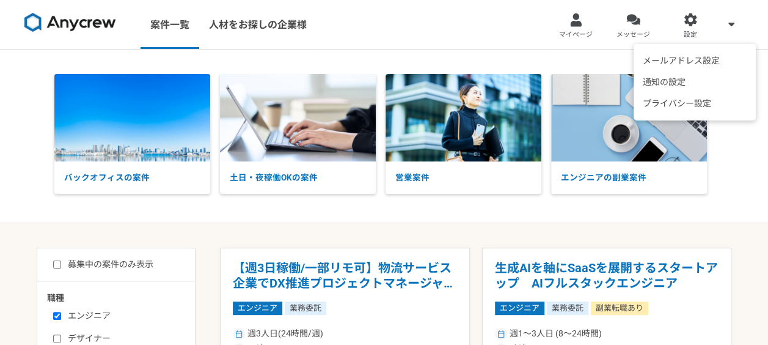
click at [726, 18] on span at bounding box center [731, 23] width 15 height 15
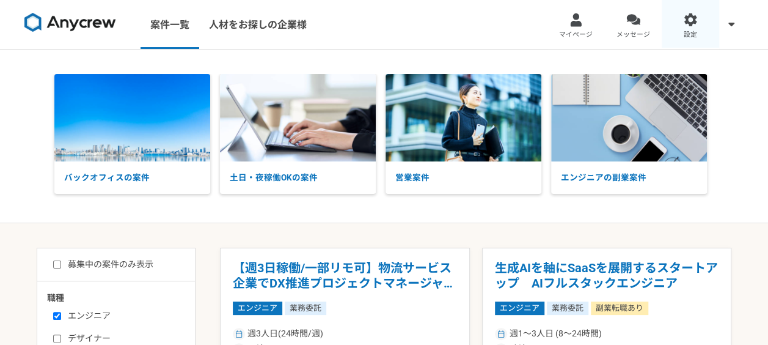
click at [692, 26] on div at bounding box center [691, 20] width 14 height 14
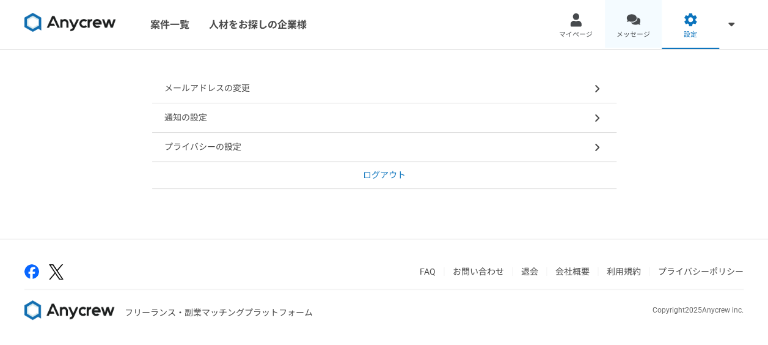
click at [628, 32] on span "メッセージ" at bounding box center [633, 35] width 34 height 10
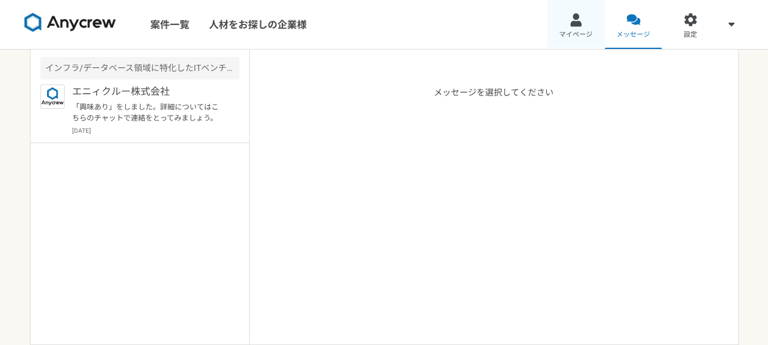
click at [569, 23] on div at bounding box center [576, 20] width 14 height 14
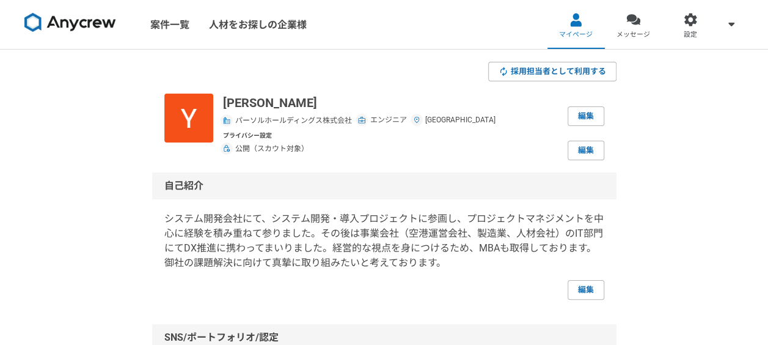
click at [500, 37] on nav "案件一覧 人材をお探しの企業様 マイページ メッセージ 設定" at bounding box center [384, 24] width 768 height 49
click at [575, 151] on link "編集" at bounding box center [586, 151] width 37 height 20
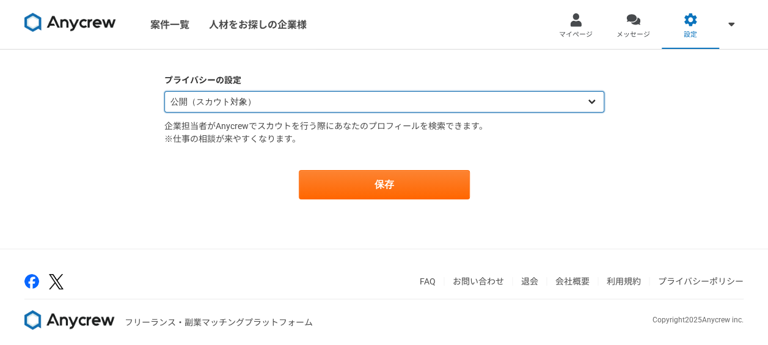
click at [242, 100] on select "公開（スカウト対象） 非公開（スカウト対象外）" at bounding box center [384, 101] width 440 height 21
click at [241, 101] on select "公開（スカウト対象） 非公開（スカウト対象外）" at bounding box center [384, 101] width 440 height 21
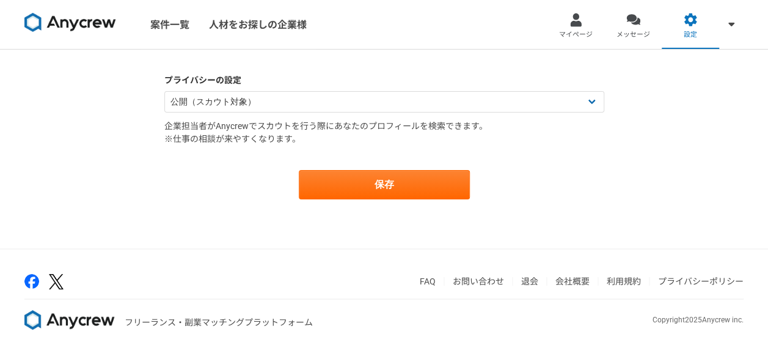
click at [246, 133] on p "企業担当者がAnycrewでスカウトを行う際にあなたのプロフィールを検索できます。 ※仕事の相談が来やすくなります。" at bounding box center [384, 133] width 440 height 26
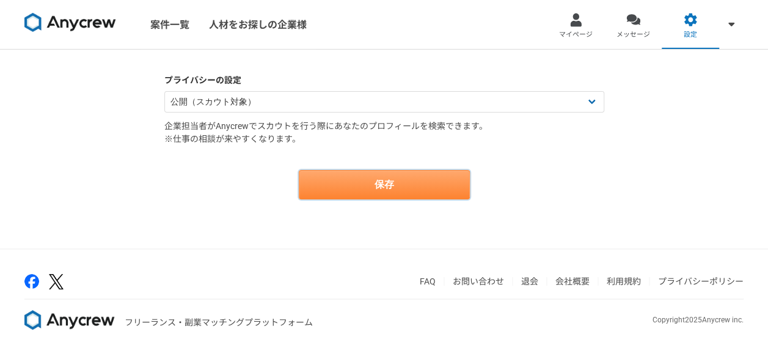
click at [354, 180] on button "保存" at bounding box center [384, 184] width 171 height 29
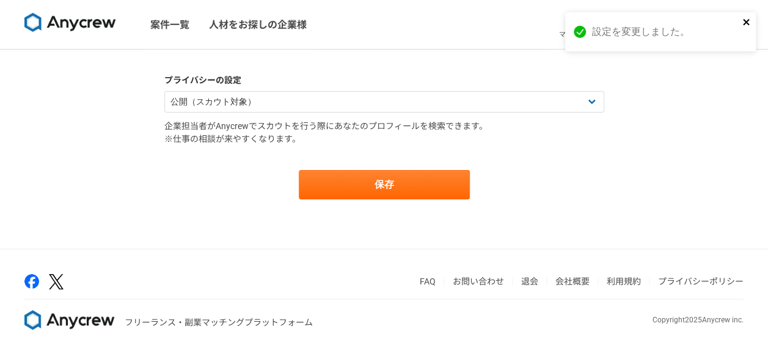
click at [742, 17] on icon "close" at bounding box center [746, 22] width 9 height 10
click at [82, 24] on img at bounding box center [70, 23] width 92 height 20
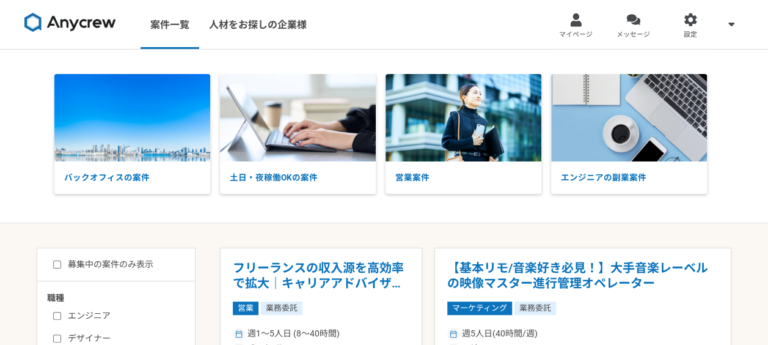
drag, startPoint x: 359, startPoint y: 39, endPoint x: 365, endPoint y: 37, distance: 6.4
click at [361, 38] on nav "案件一覧 人材をお探しの企業様 マイページ メッセージ 設定" at bounding box center [384, 24] width 768 height 49
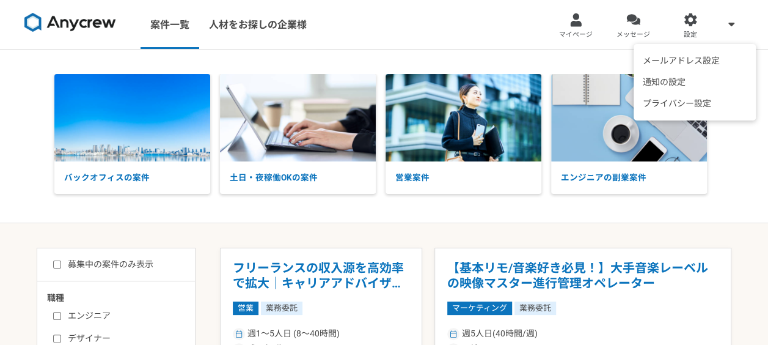
click at [732, 20] on icon at bounding box center [731, 24] width 6 height 10
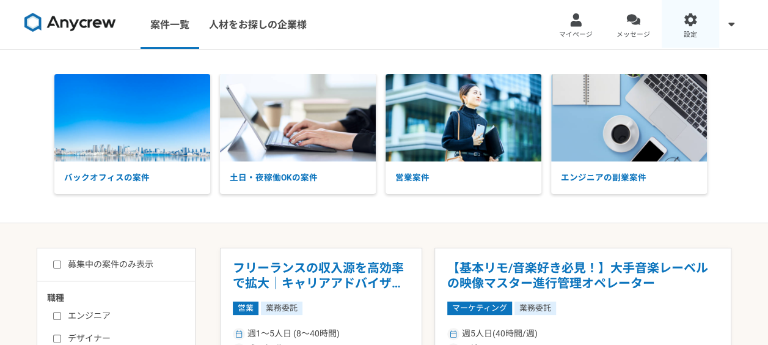
click at [687, 22] on div at bounding box center [691, 20] width 14 height 14
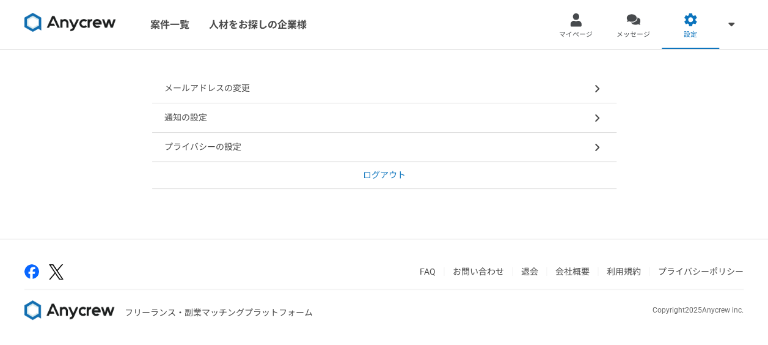
click at [212, 115] on div "通知の設定" at bounding box center [384, 117] width 464 height 29
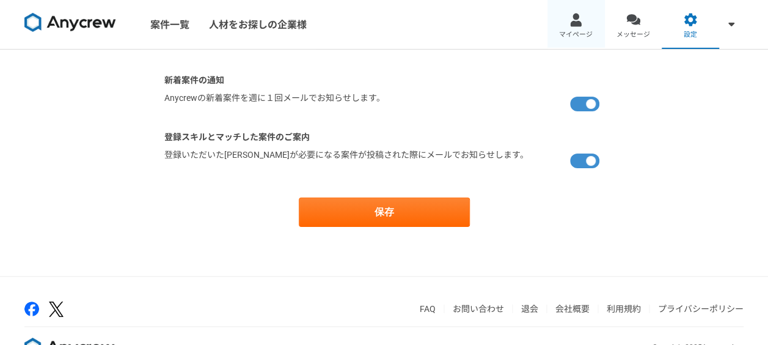
click at [561, 26] on link "マイページ" at bounding box center [575, 24] width 57 height 49
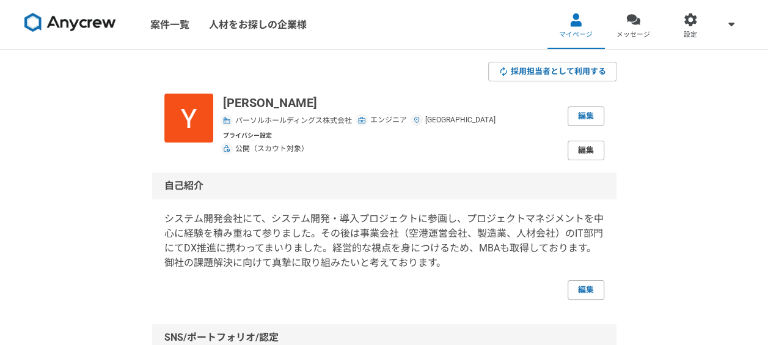
click at [588, 148] on link "編集" at bounding box center [586, 151] width 37 height 20
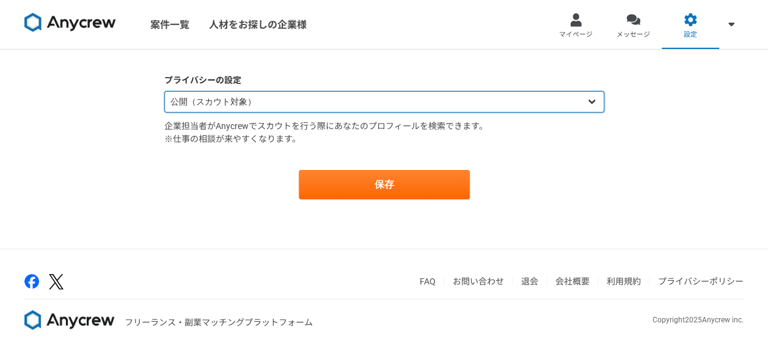
click at [224, 103] on select "公開（スカウト対象） 非公開（スカウト対象外）" at bounding box center [384, 101] width 440 height 21
click at [164, 91] on select "公開（スカウト対象） 非公開（スカウト対象外）" at bounding box center [384, 101] width 440 height 21
click at [226, 103] on select "公開（スカウト対象） 非公開（スカウト対象外）" at bounding box center [384, 101] width 440 height 21
select select "opened"
click at [164, 91] on select "公開（スカウト対象） 非公開（スカウト対象外）" at bounding box center [384, 101] width 440 height 21
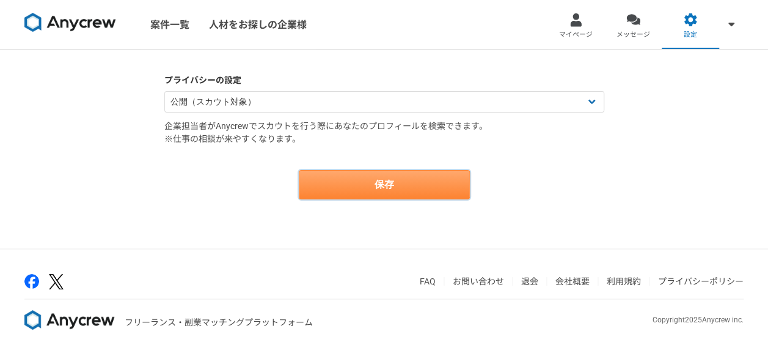
click at [354, 186] on button "保存" at bounding box center [384, 184] width 171 height 29
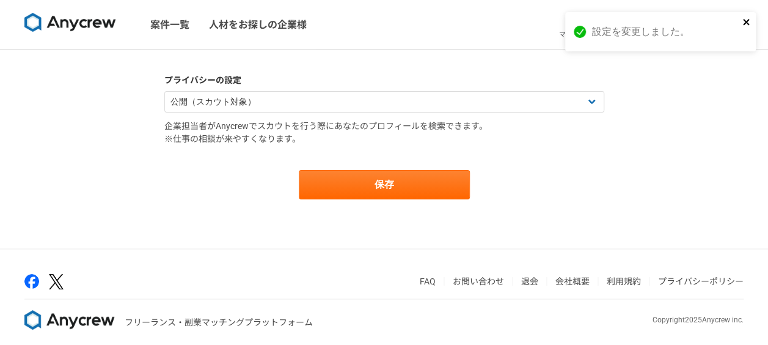
click at [747, 18] on icon "close" at bounding box center [746, 22] width 9 height 10
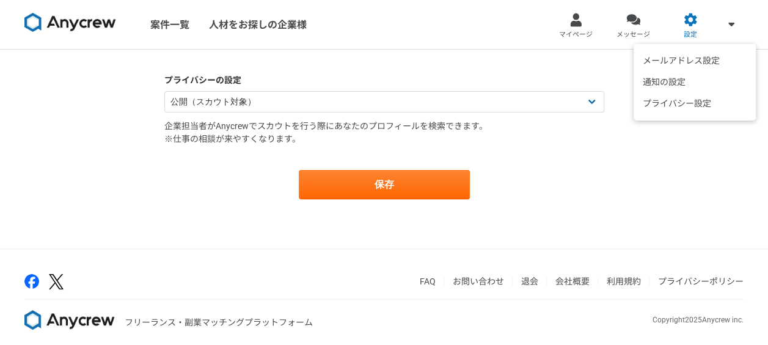
click at [731, 23] on icon at bounding box center [731, 24] width 6 height 4
click at [700, 101] on li "プライバシー設定" at bounding box center [695, 103] width 116 height 21
click at [688, 100] on li "プライバシー設定" at bounding box center [695, 103] width 116 height 21
click at [673, 101] on li "プライバシー設定" at bounding box center [695, 103] width 116 height 21
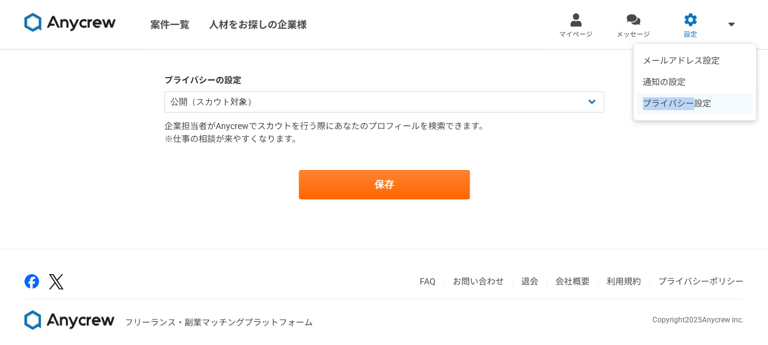
click at [673, 101] on li "プライバシー設定" at bounding box center [695, 103] width 116 height 21
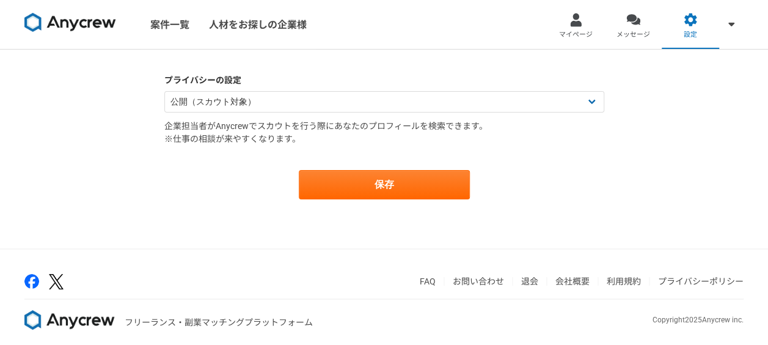
drag, startPoint x: 673, startPoint y: 101, endPoint x: 662, endPoint y: 139, distance: 39.4
click at [662, 139] on div "プライバシーの設定 公開（スカウト対象） 非公開（スカウト対象外） 企業担当者がAnycrewでスカウトを行う際にあなたのプロフィールを検索できます。 ※仕事…" at bounding box center [384, 148] width 768 height 199
click at [583, 28] on link "マイページ" at bounding box center [575, 24] width 57 height 49
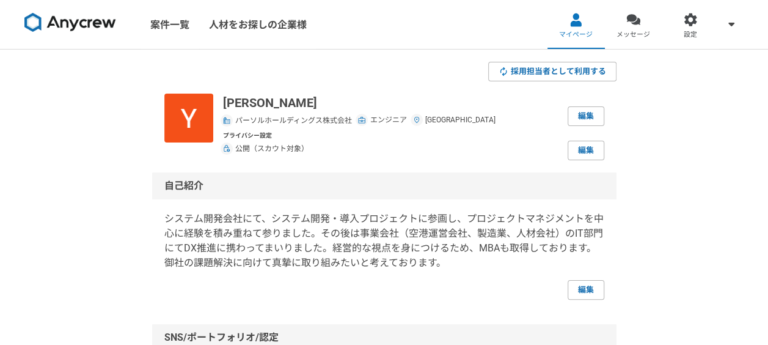
click at [68, 19] on img at bounding box center [70, 23] width 92 height 20
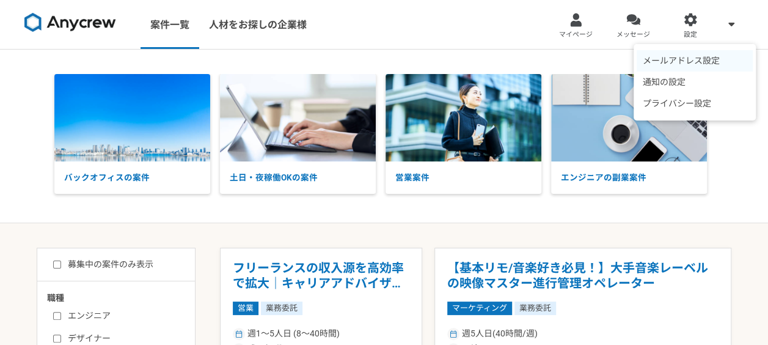
click at [704, 60] on li "メールアドレス設定" at bounding box center [695, 60] width 116 height 21
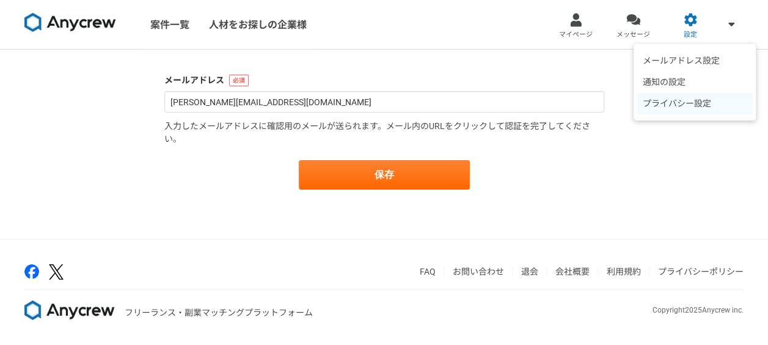
click at [678, 101] on li "プライバシー設定" at bounding box center [695, 103] width 116 height 21
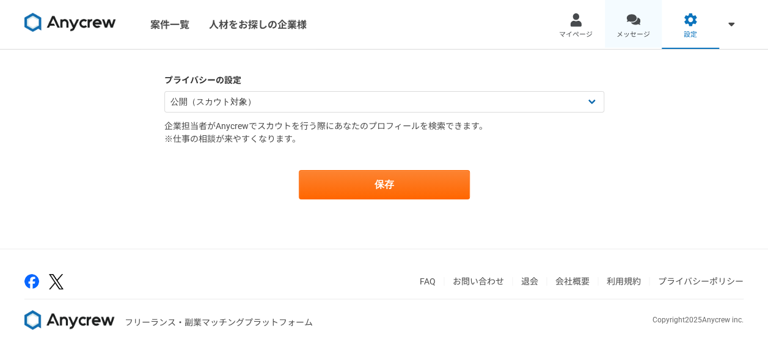
click at [640, 31] on span "メッセージ" at bounding box center [633, 35] width 34 height 10
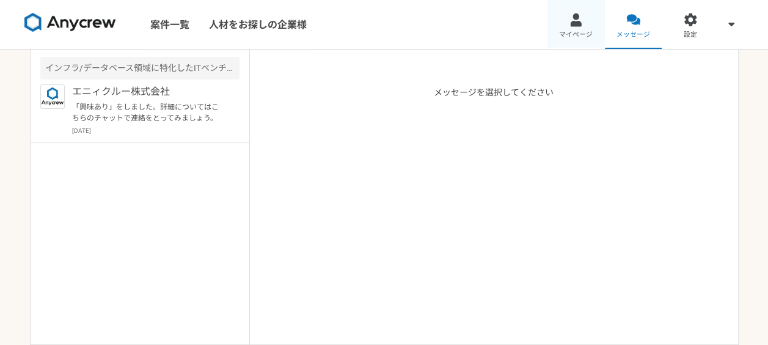
click at [582, 27] on link "マイページ" at bounding box center [575, 24] width 57 height 49
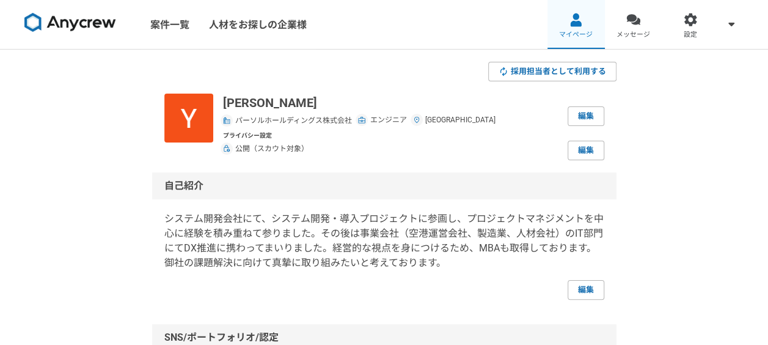
click at [564, 1] on link "マイページ" at bounding box center [575, 24] width 57 height 49
click at [89, 15] on img at bounding box center [70, 23] width 92 height 20
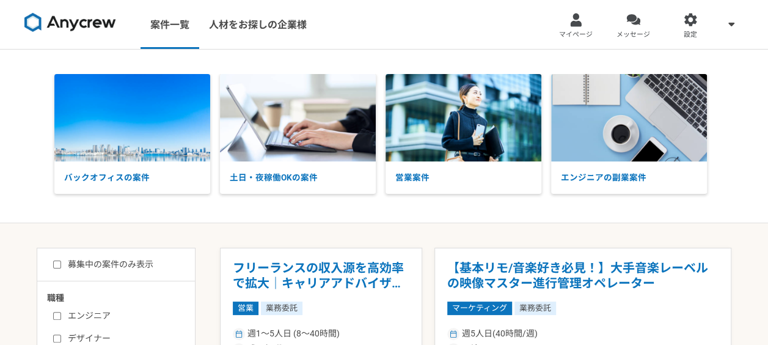
click at [469, 27] on nav "案件一覧 人材をお探しの企業様 マイページ メッセージ 設定" at bounding box center [384, 24] width 768 height 49
drag, startPoint x: 158, startPoint y: 1, endPoint x: 429, endPoint y: 17, distance: 271.7
click at [428, 17] on nav "案件一覧 人材をお探しの企業様 マイページ メッセージ 設定" at bounding box center [384, 24] width 768 height 49
click at [386, 35] on nav "案件一覧 人材をお探しの企業様 マイページ メッセージ 設定" at bounding box center [384, 24] width 768 height 49
